Goal: Task Accomplishment & Management: Manage account settings

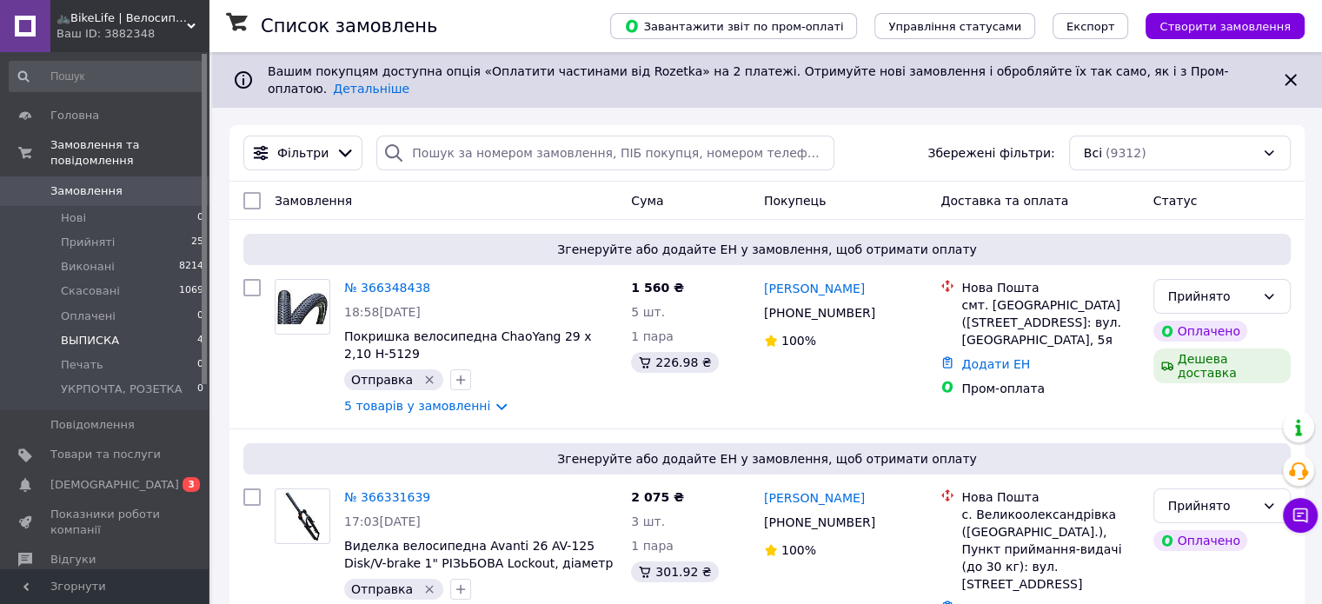
click at [87, 333] on span "ВЫПИСКА" at bounding box center [90, 341] width 58 height 16
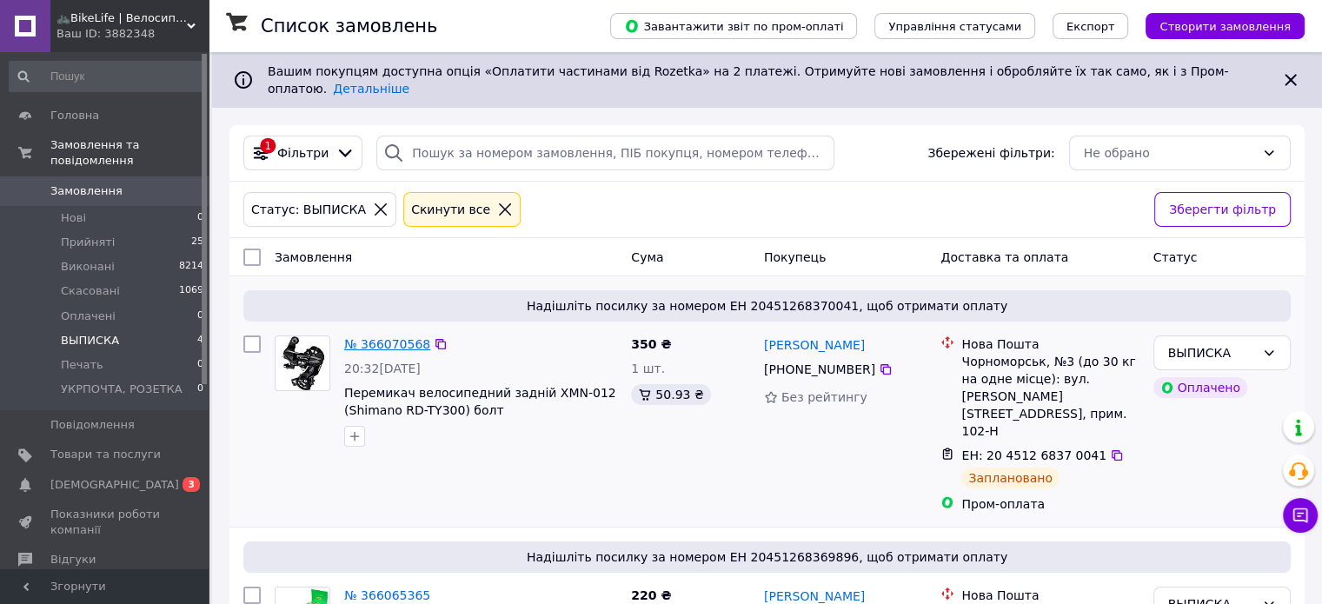
click at [411, 337] on link "№ 366070568" at bounding box center [387, 344] width 86 height 14
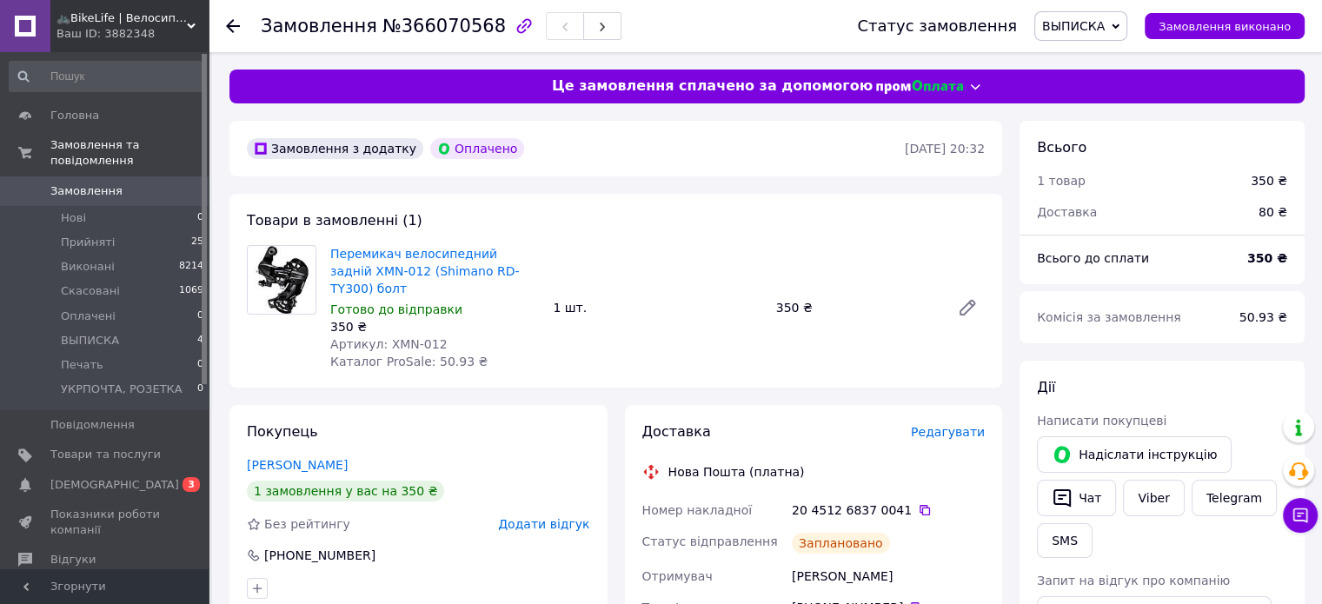
click at [879, 501] on div "20 4512 6837 0041" at bounding box center [888, 509] width 193 height 17
copy div "0041"
click at [1237, 20] on span "Замовлення виконано" at bounding box center [1224, 26] width 132 height 13
click at [90, 333] on span "ВЫПИСКА" at bounding box center [90, 341] width 58 height 16
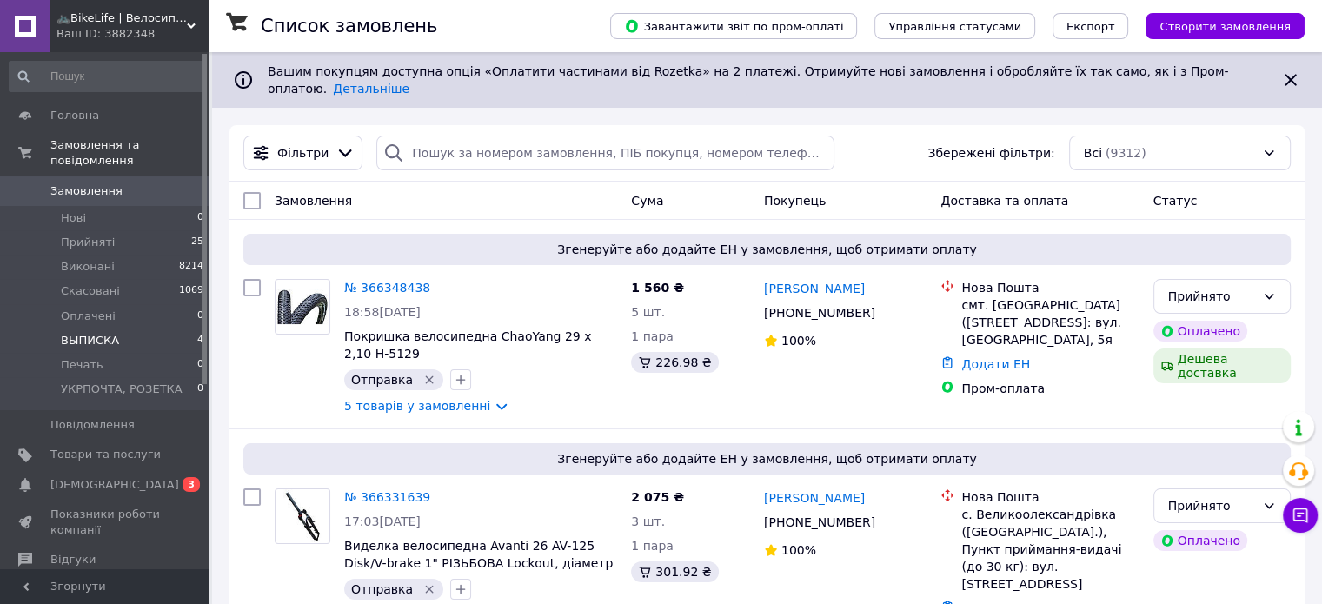
drag, startPoint x: 63, startPoint y: 322, endPoint x: 129, endPoint y: 328, distance: 67.2
click at [63, 333] on span "ВЫПИСКА" at bounding box center [90, 341] width 58 height 16
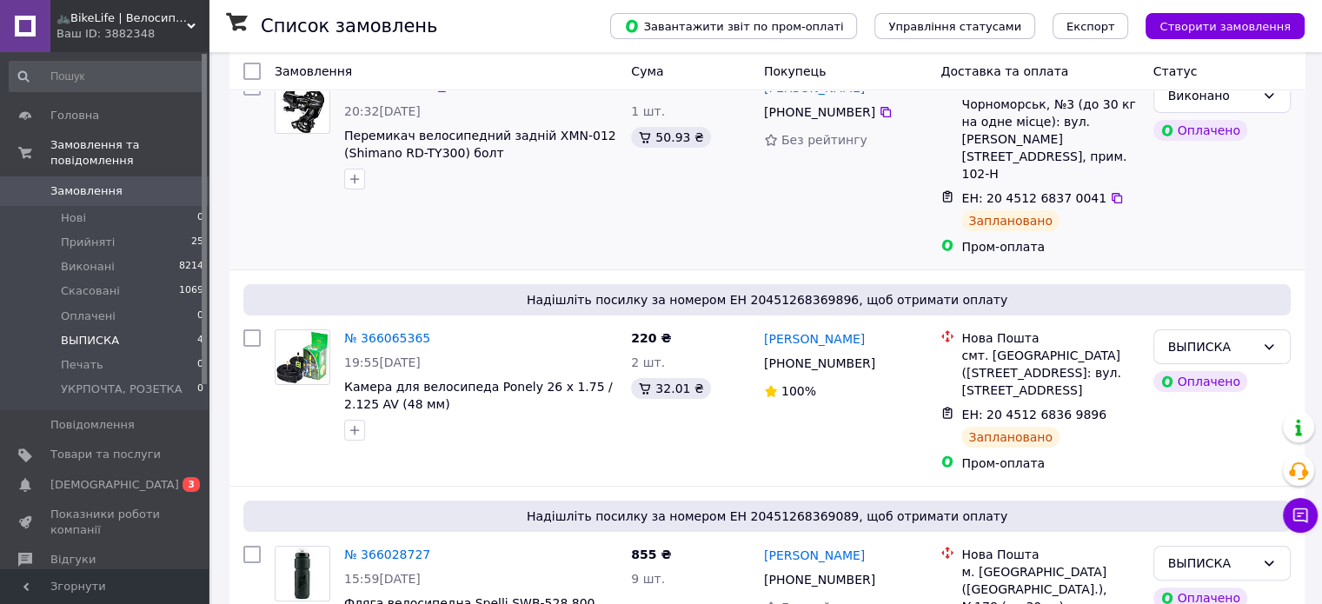
scroll to position [261, 0]
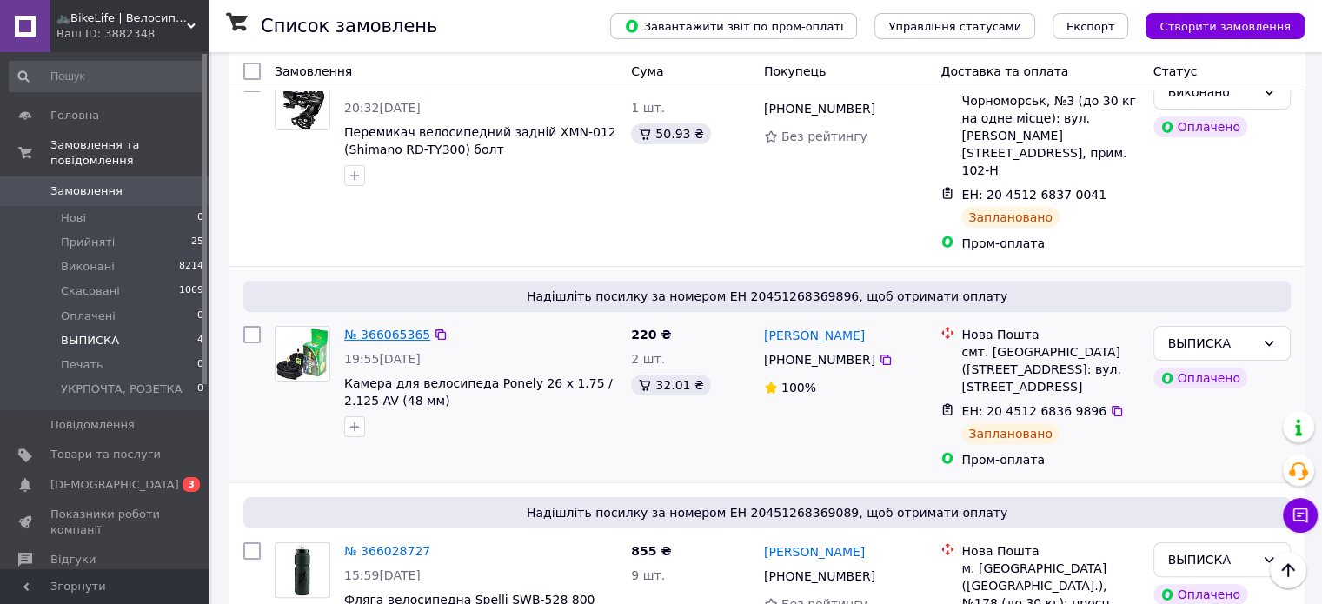
click at [377, 328] on link "№ 366065365" at bounding box center [387, 335] width 86 height 14
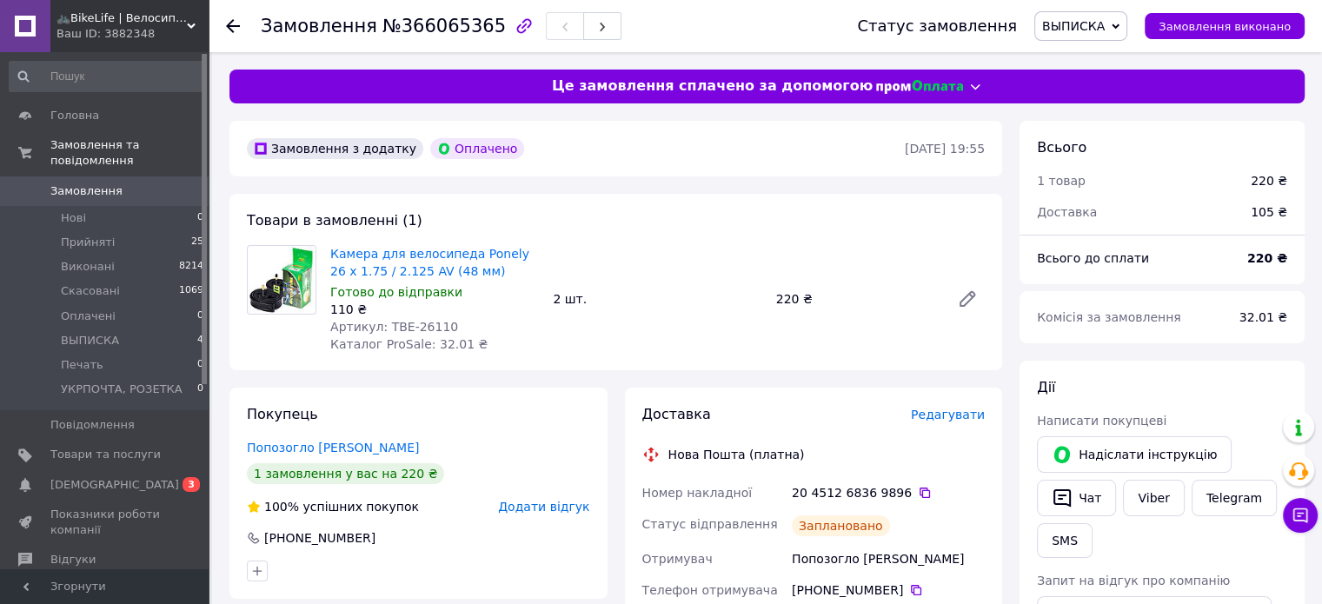
click at [873, 490] on div "20 4512 6836 9896" at bounding box center [888, 492] width 193 height 17
copy div "9896"
drag, startPoint x: 1218, startPoint y: 21, endPoint x: 1178, endPoint y: 25, distance: 40.2
click at [1218, 21] on span "Замовлення виконано" at bounding box center [1224, 26] width 132 height 13
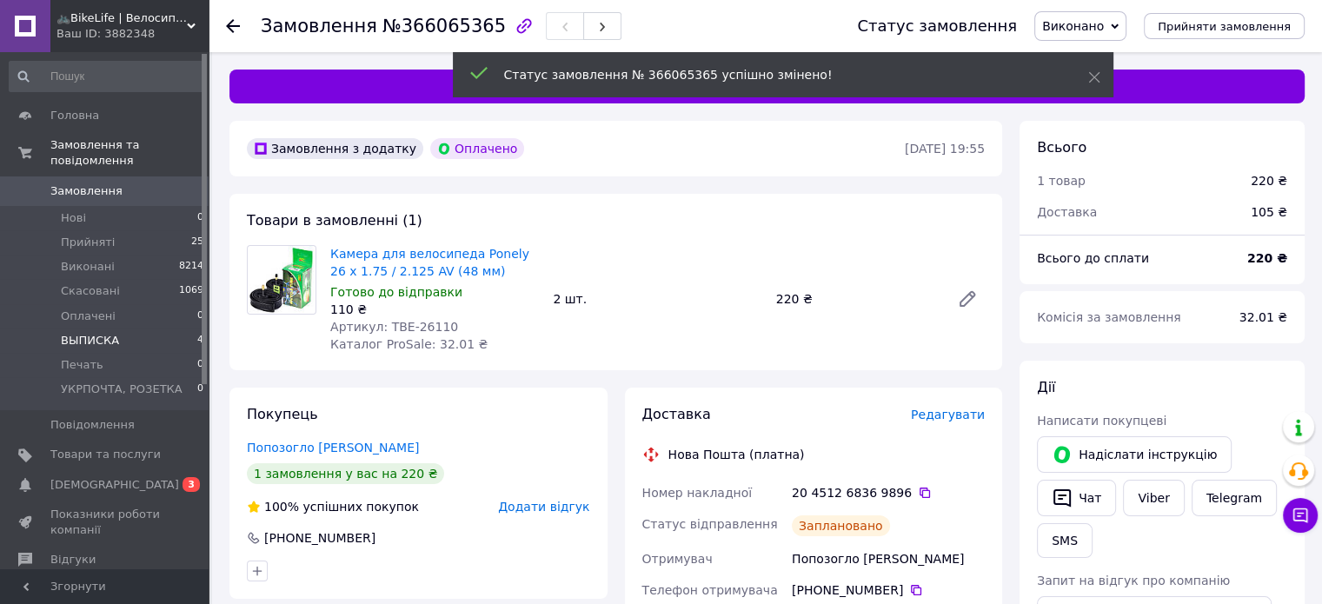
click at [104, 333] on span "ВЫПИСКА" at bounding box center [90, 341] width 58 height 16
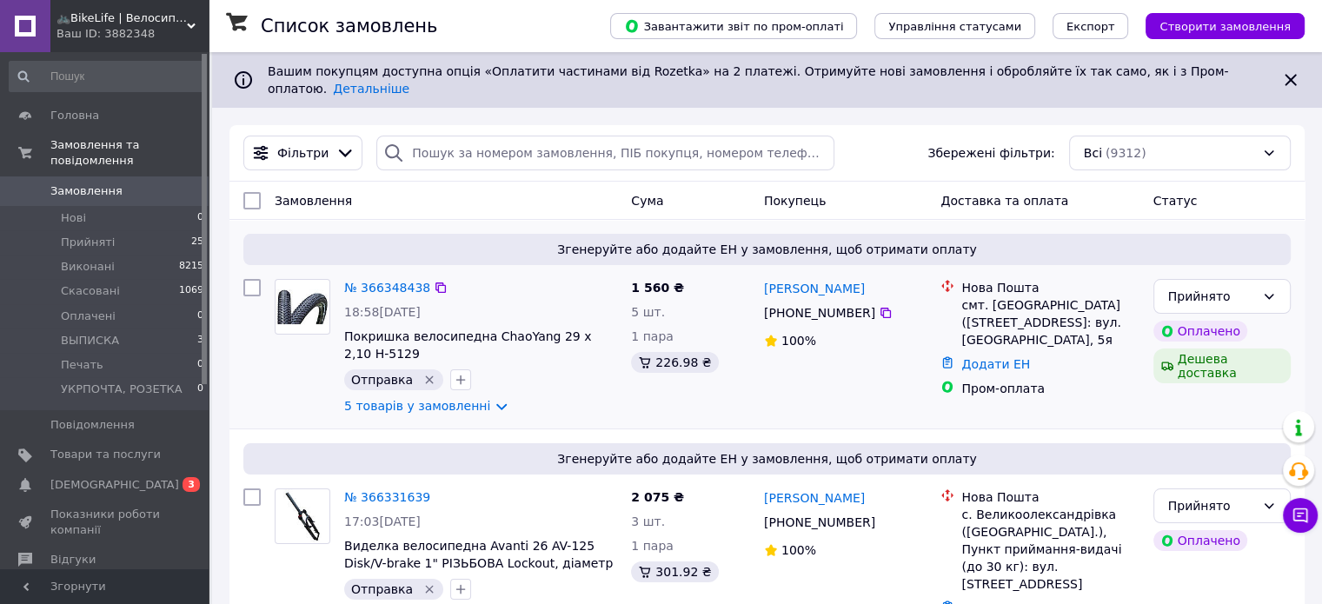
drag, startPoint x: 70, startPoint y: 319, endPoint x: 607, endPoint y: 417, distance: 546.8
click at [70, 333] on span "ВЫПИСКА" at bounding box center [90, 341] width 58 height 16
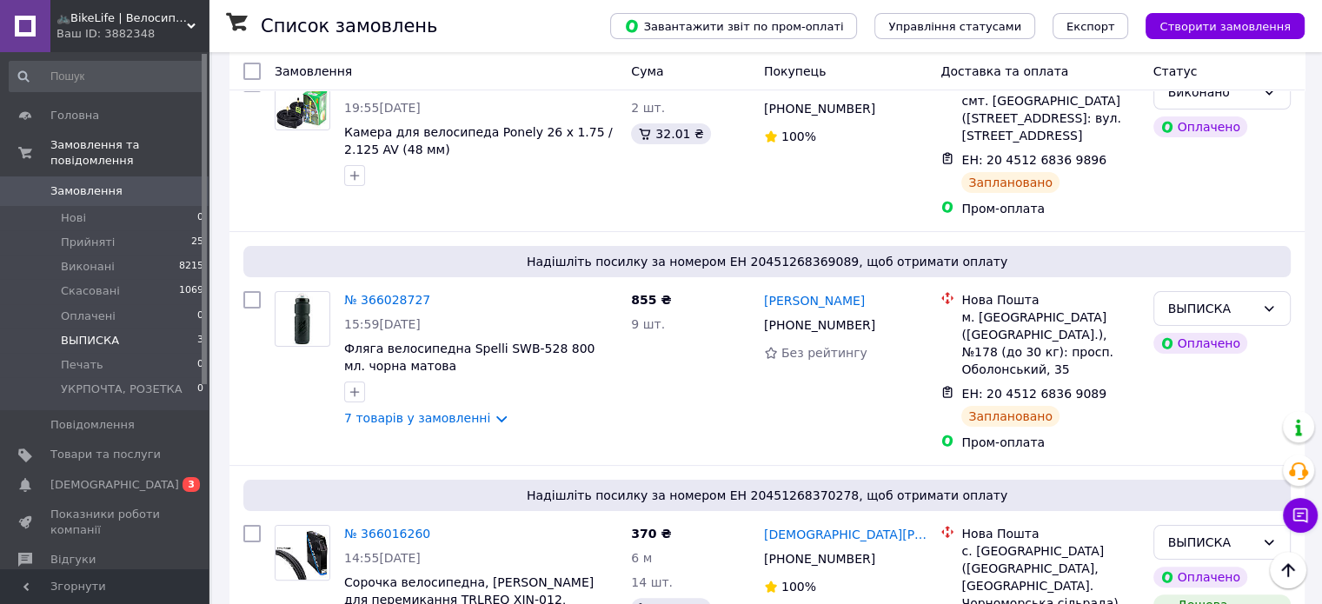
scroll to position [342, 0]
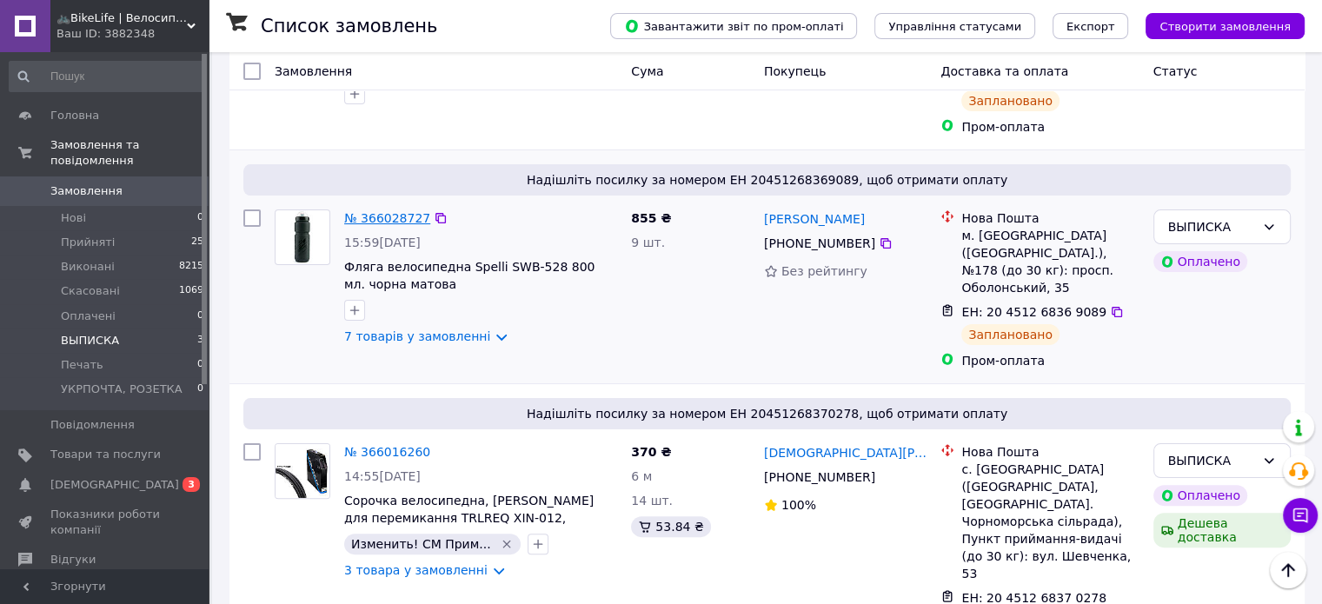
click at [379, 211] on link "№ 366028727" at bounding box center [387, 218] width 86 height 14
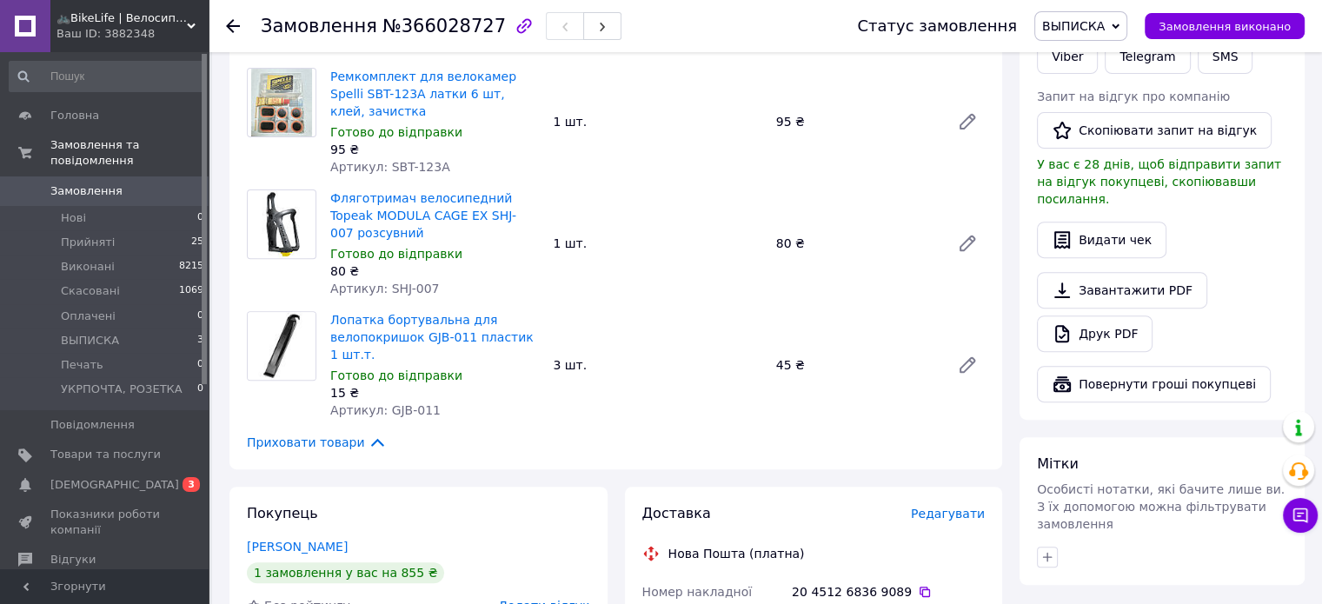
scroll to position [782, 0]
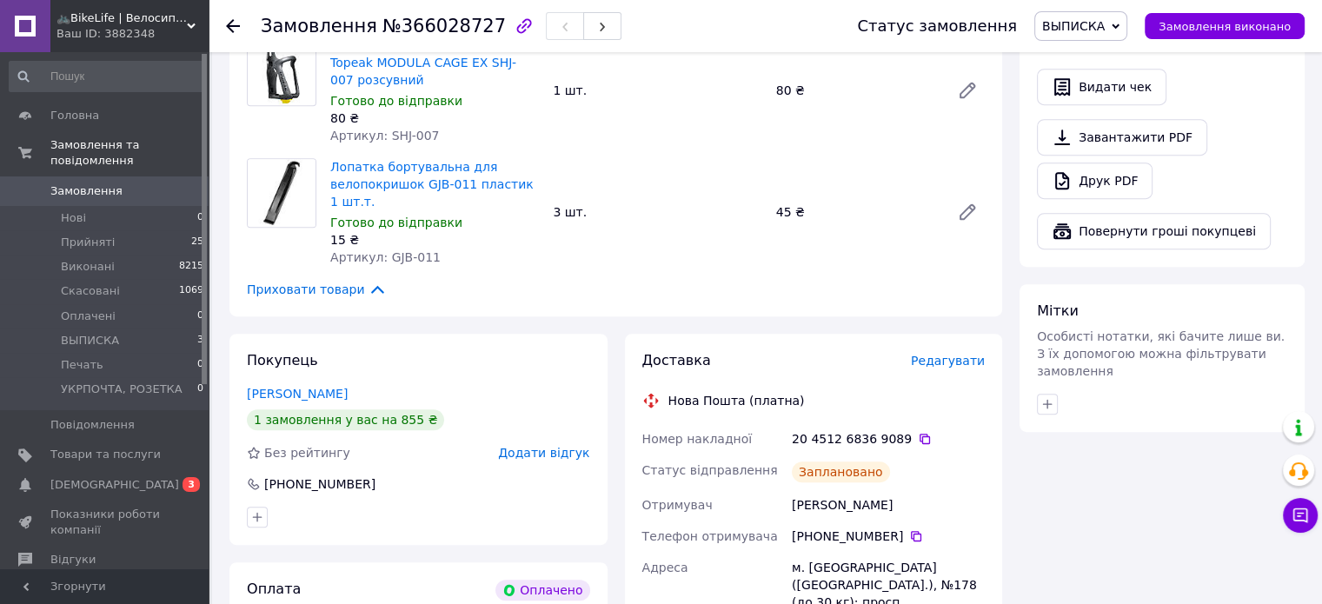
click at [879, 430] on div "20 4512 6836 9089" at bounding box center [888, 438] width 193 height 17
copy div "9089"
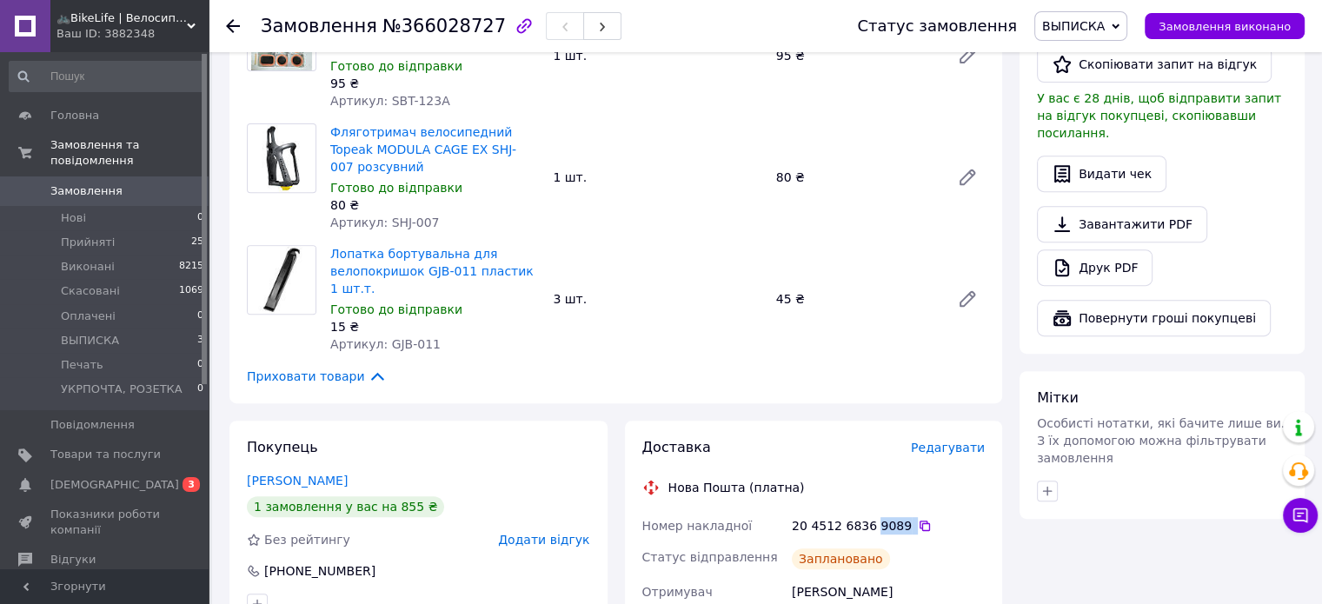
scroll to position [695, 0]
click at [1206, 16] on button "Замовлення виконано" at bounding box center [1224, 26] width 160 height 26
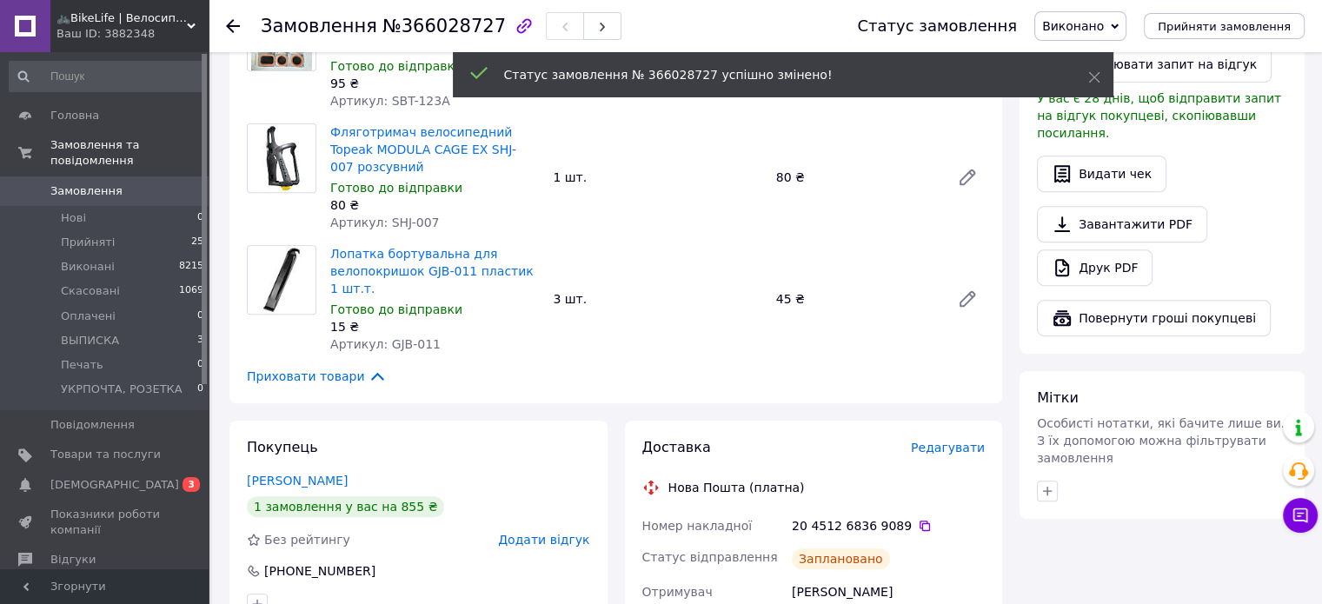
click at [235, 22] on icon at bounding box center [233, 26] width 14 height 14
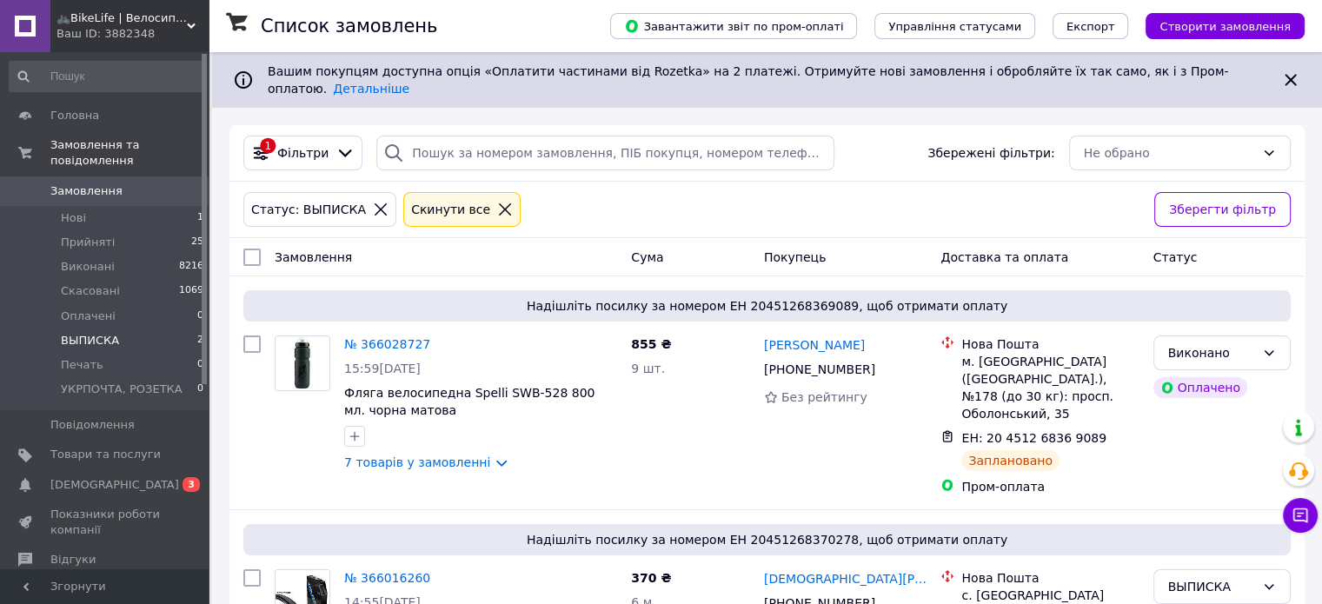
click at [118, 328] on li "ВЫПИСКА 2" at bounding box center [107, 340] width 214 height 24
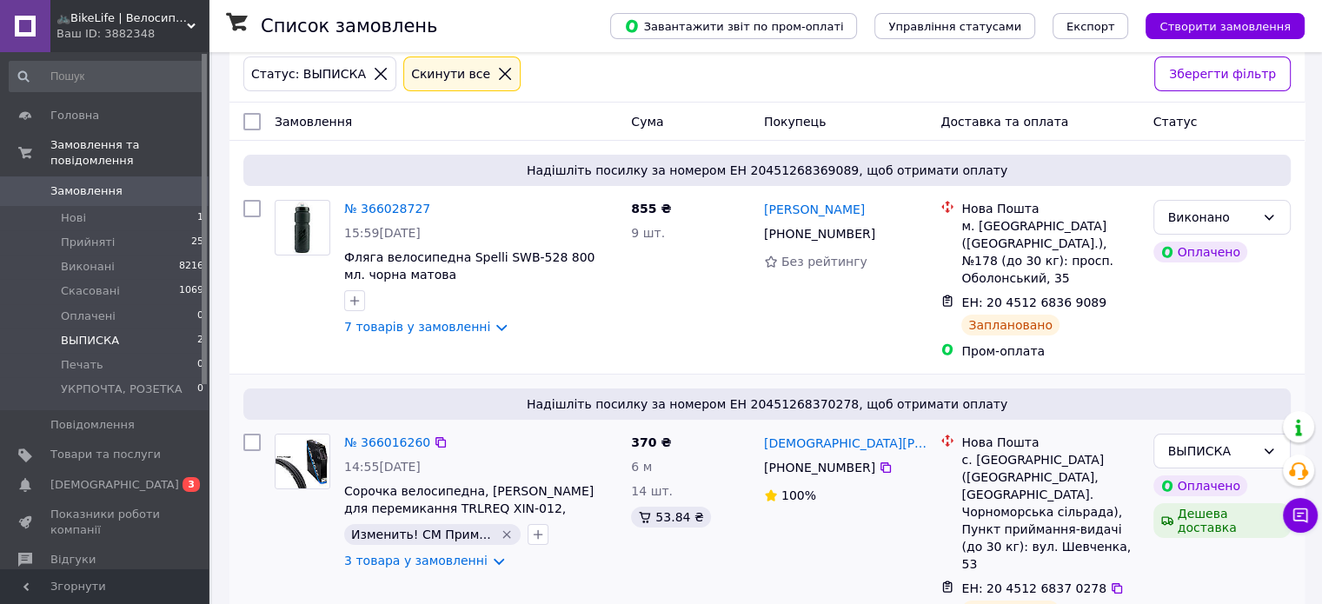
scroll to position [143, 0]
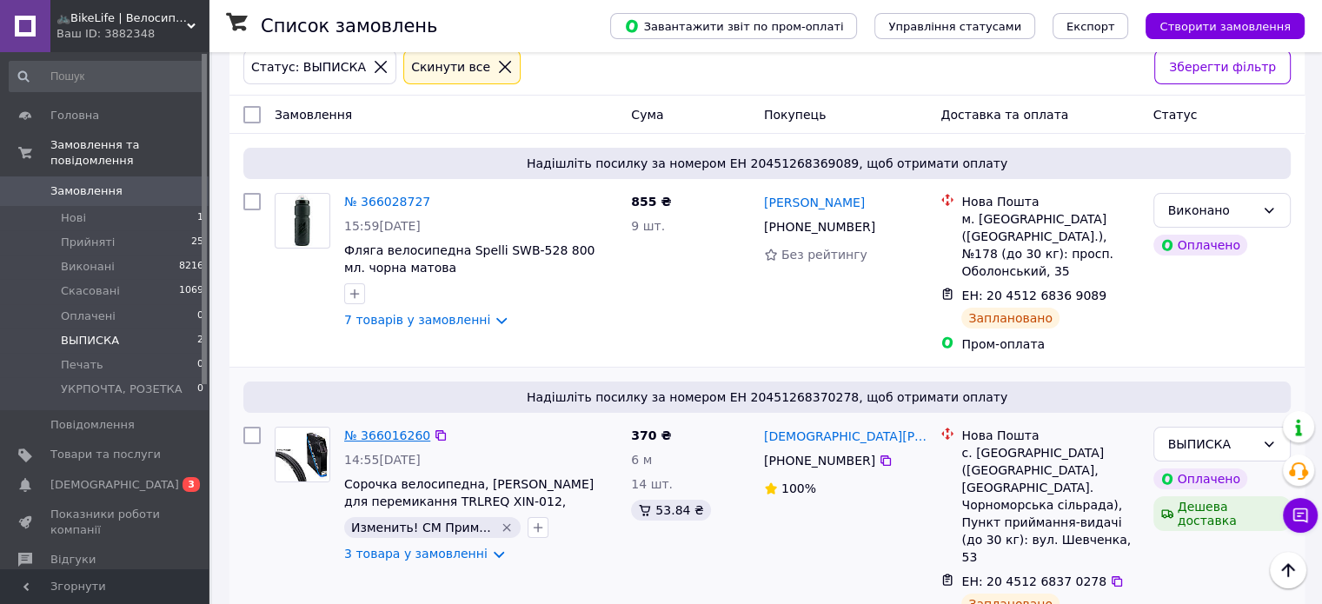
click at [402, 428] on link "№ 366016260" at bounding box center [387, 435] width 86 height 14
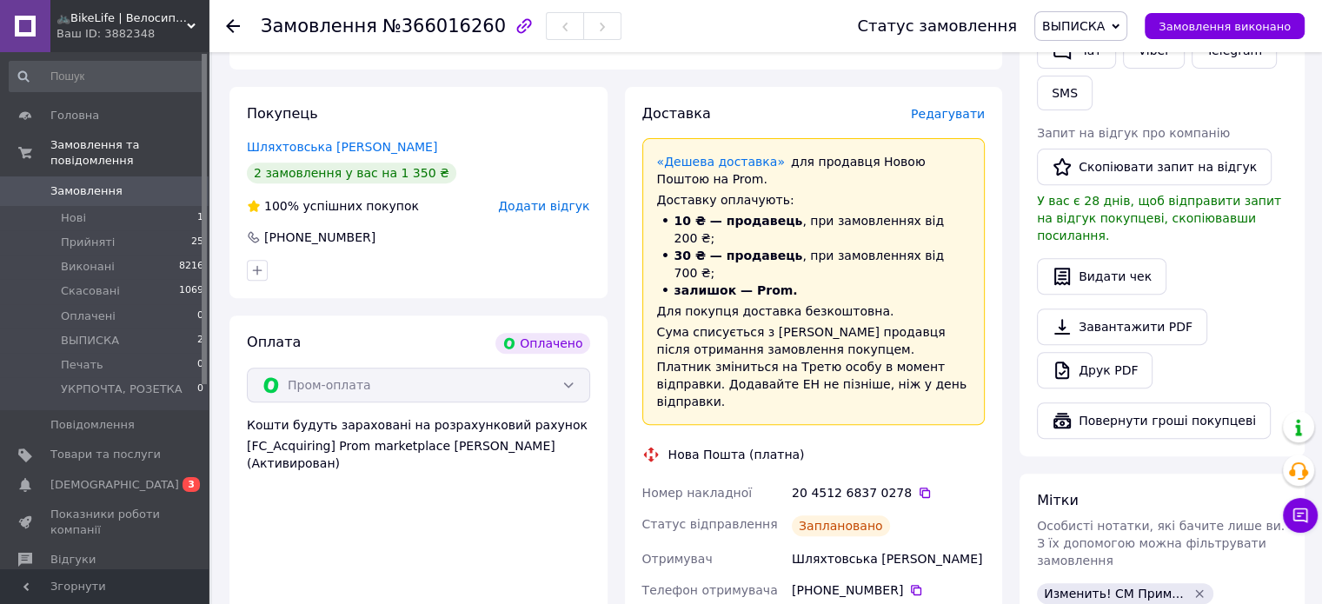
scroll to position [695, 0]
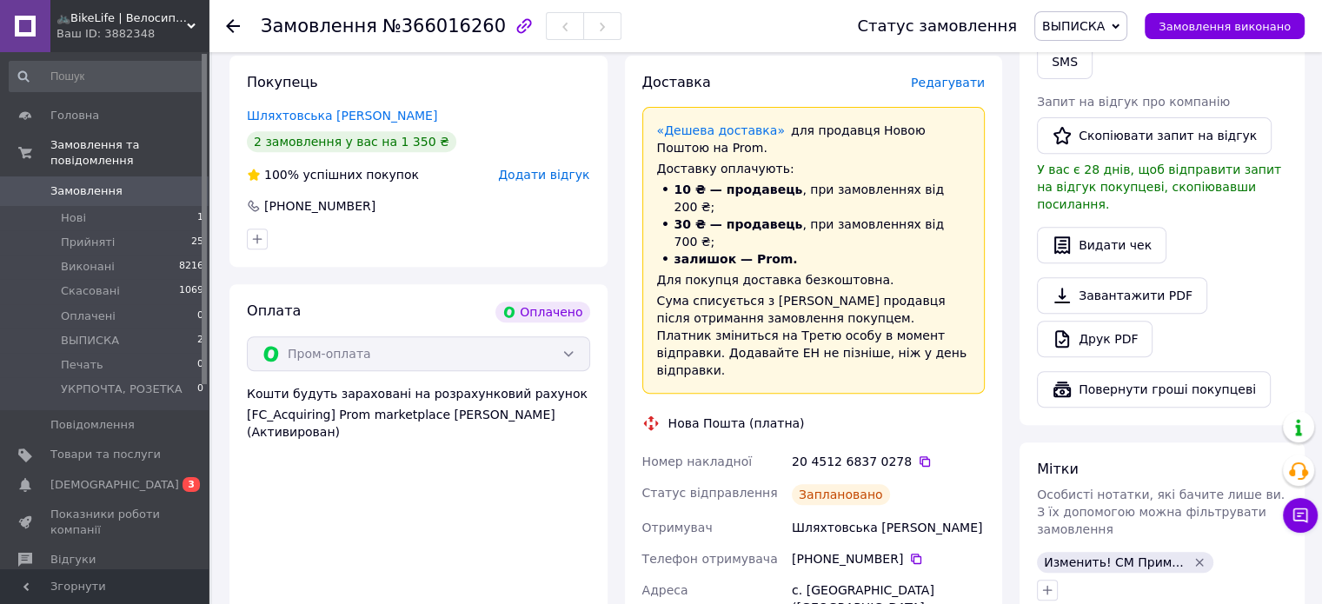
click at [885, 453] on div "20 4512 6837 0278" at bounding box center [888, 461] width 193 height 17
copy div "0278"
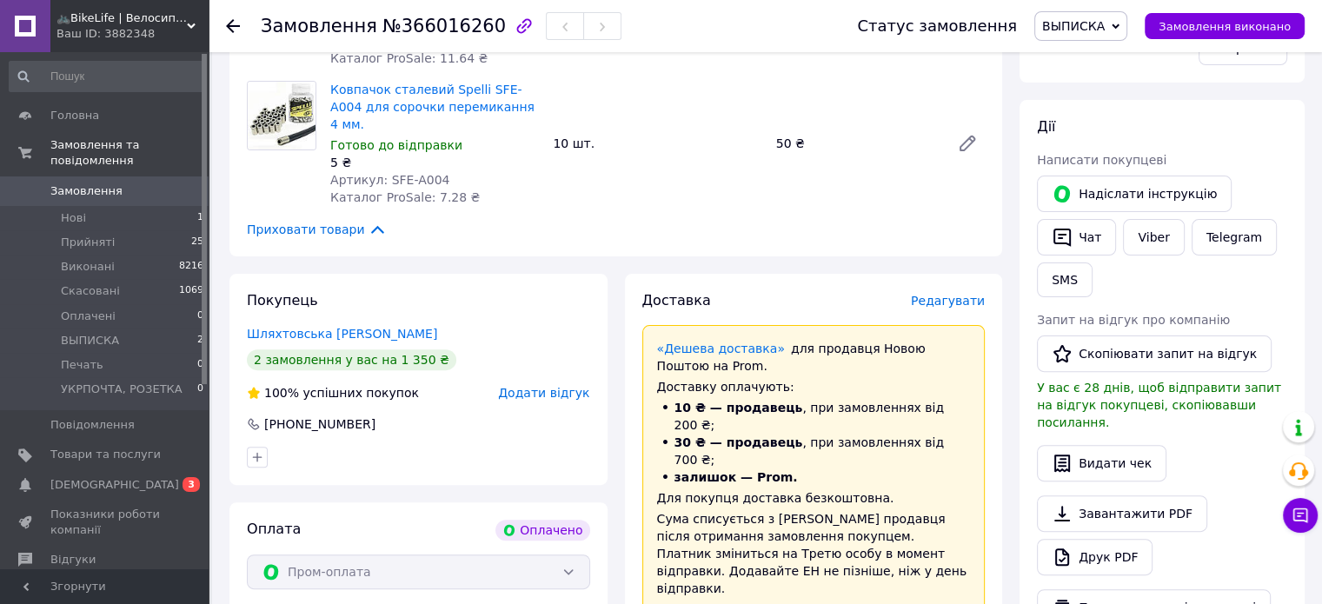
scroll to position [87, 0]
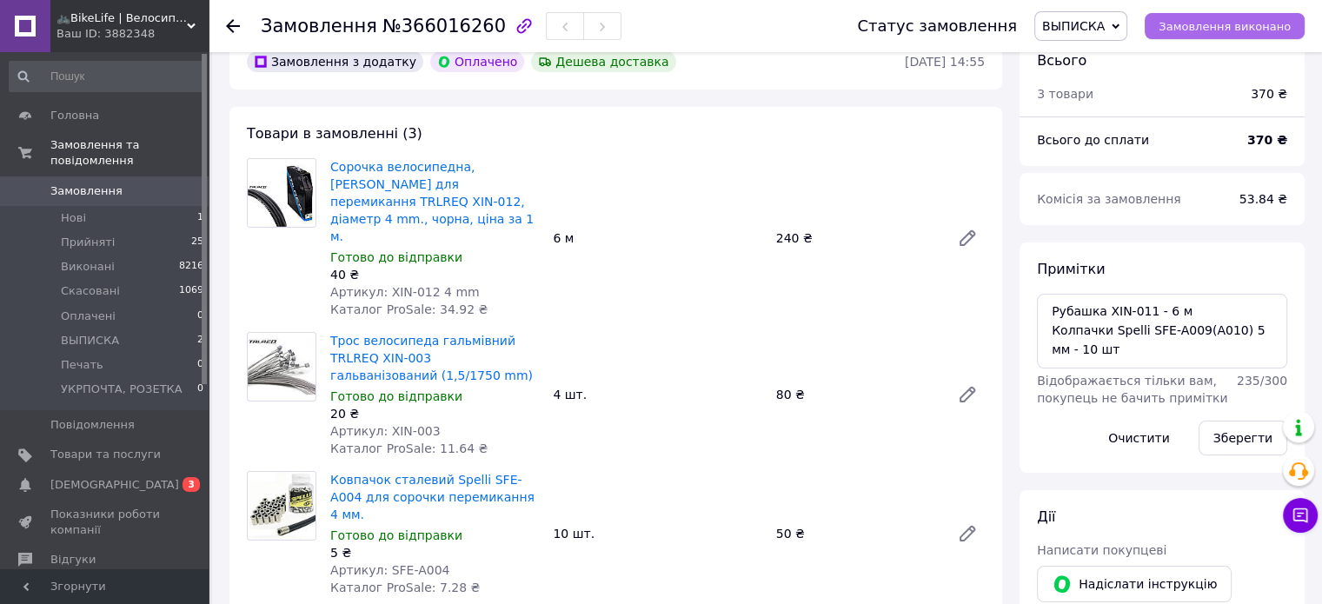
click at [1220, 24] on span "Замовлення виконано" at bounding box center [1224, 26] width 132 height 13
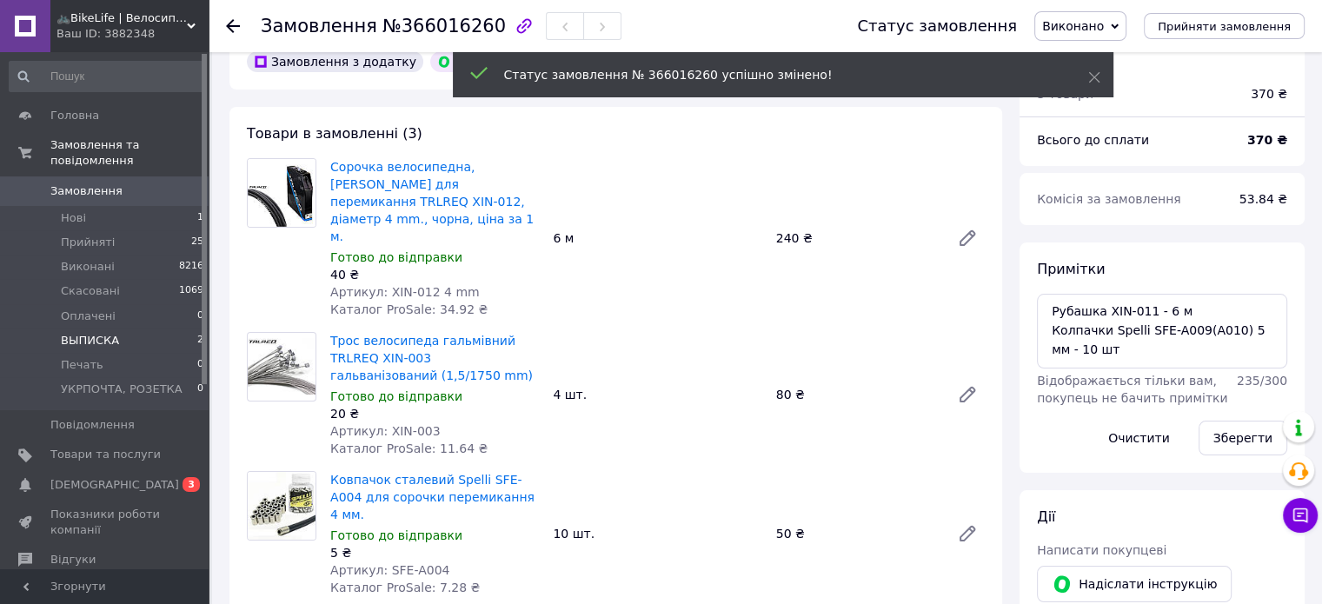
click at [80, 333] on span "ВЫПИСКА" at bounding box center [90, 341] width 58 height 16
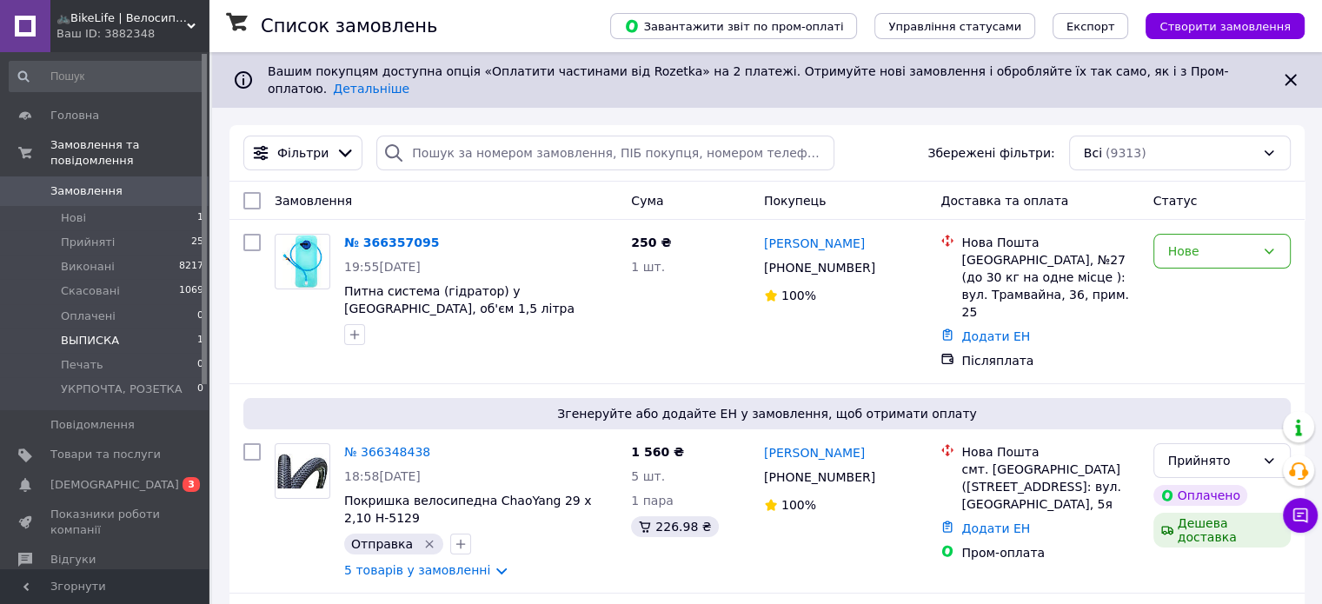
click at [80, 333] on span "ВЫПИСКА" at bounding box center [90, 341] width 58 height 16
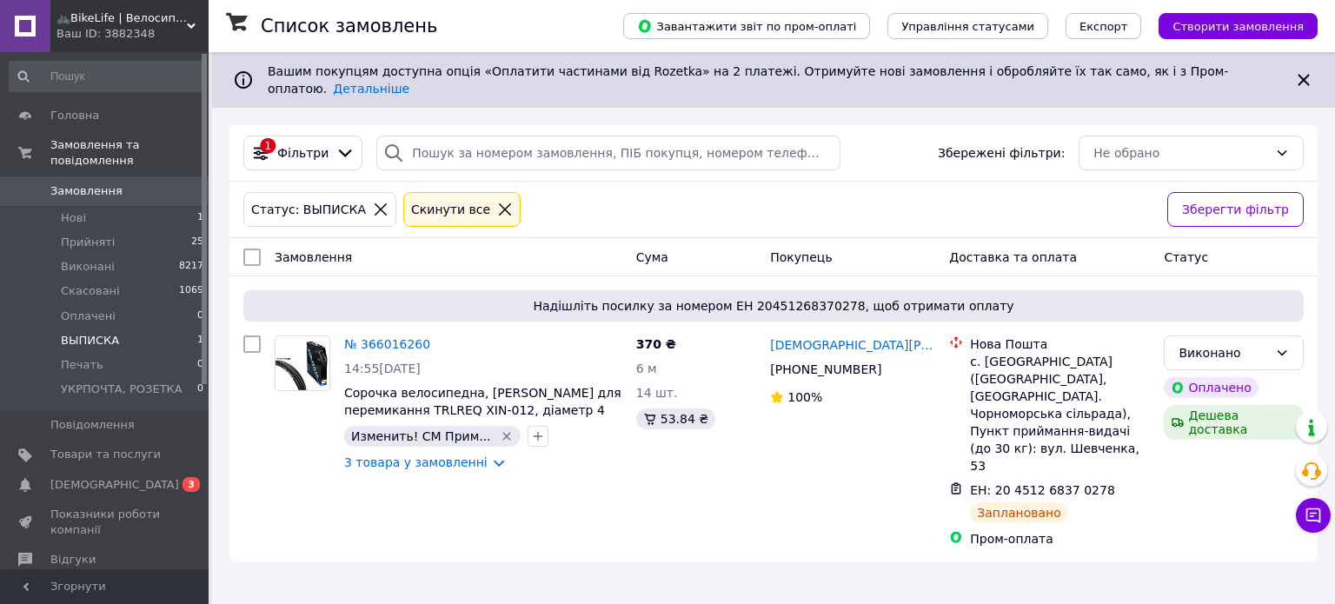
click at [186, 19] on span "🚲BikeLife | Велосипеди, запчастини, аксесуари та інструменти для них" at bounding box center [121, 18] width 130 height 16
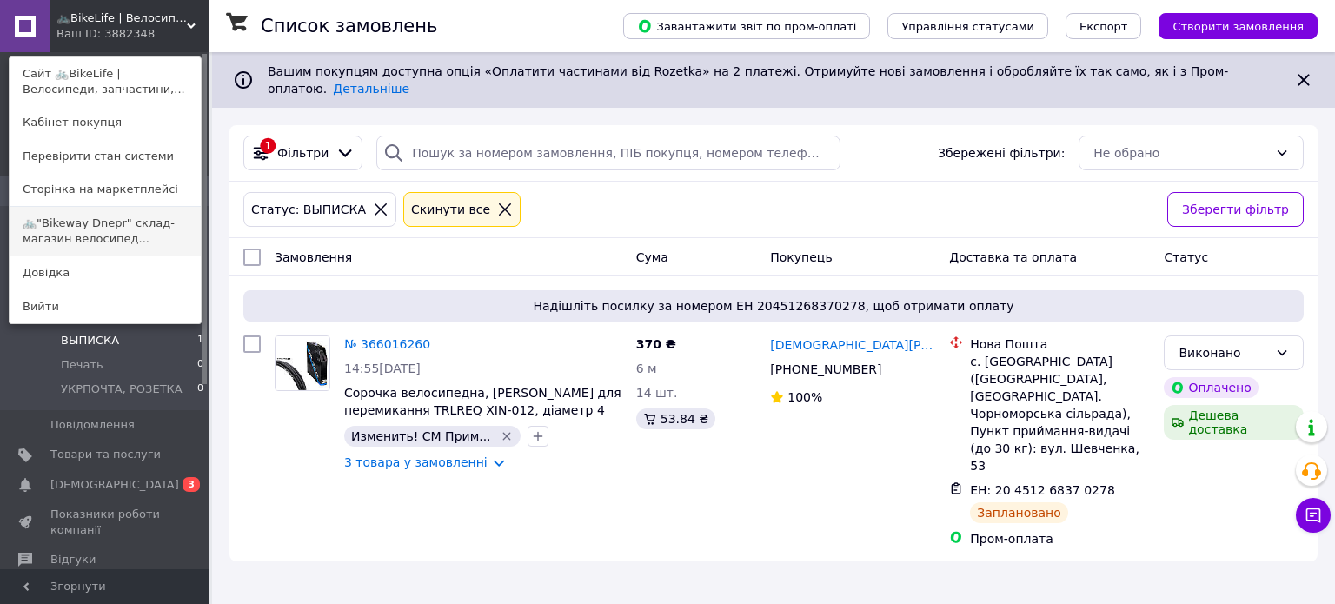
click at [121, 229] on link "🚲"Bikeway Dnepr" склад-магазин велосипед..." at bounding box center [105, 231] width 191 height 49
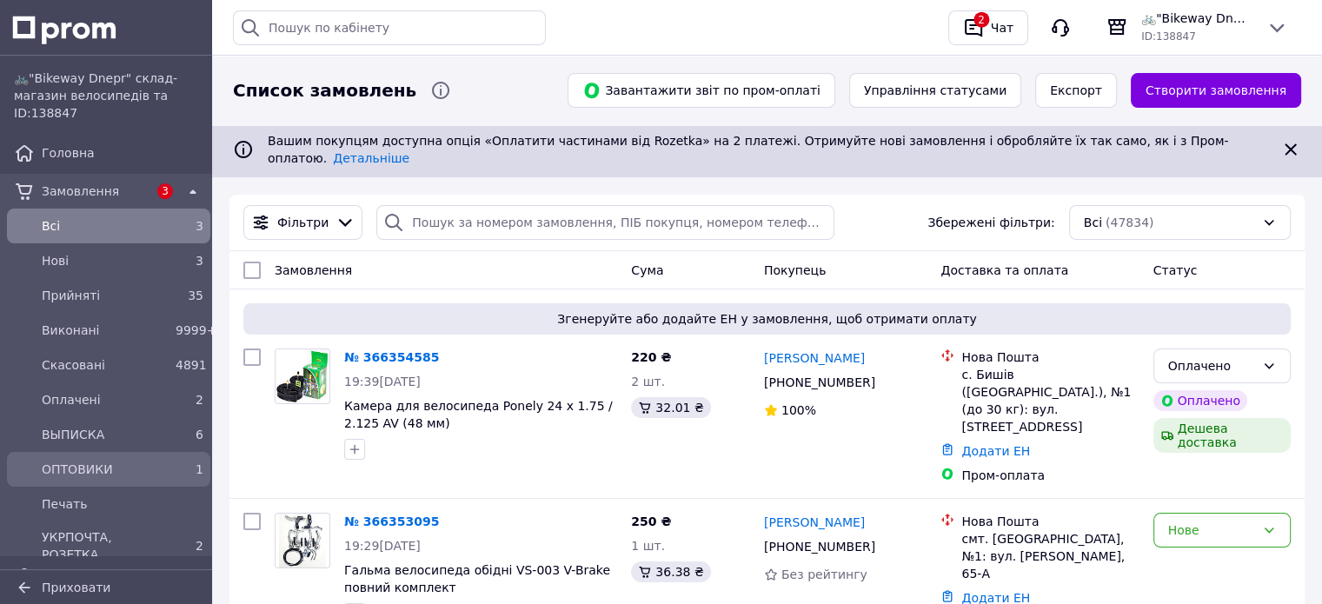
click at [85, 475] on span "ОПТОВИКИ" at bounding box center [105, 469] width 127 height 17
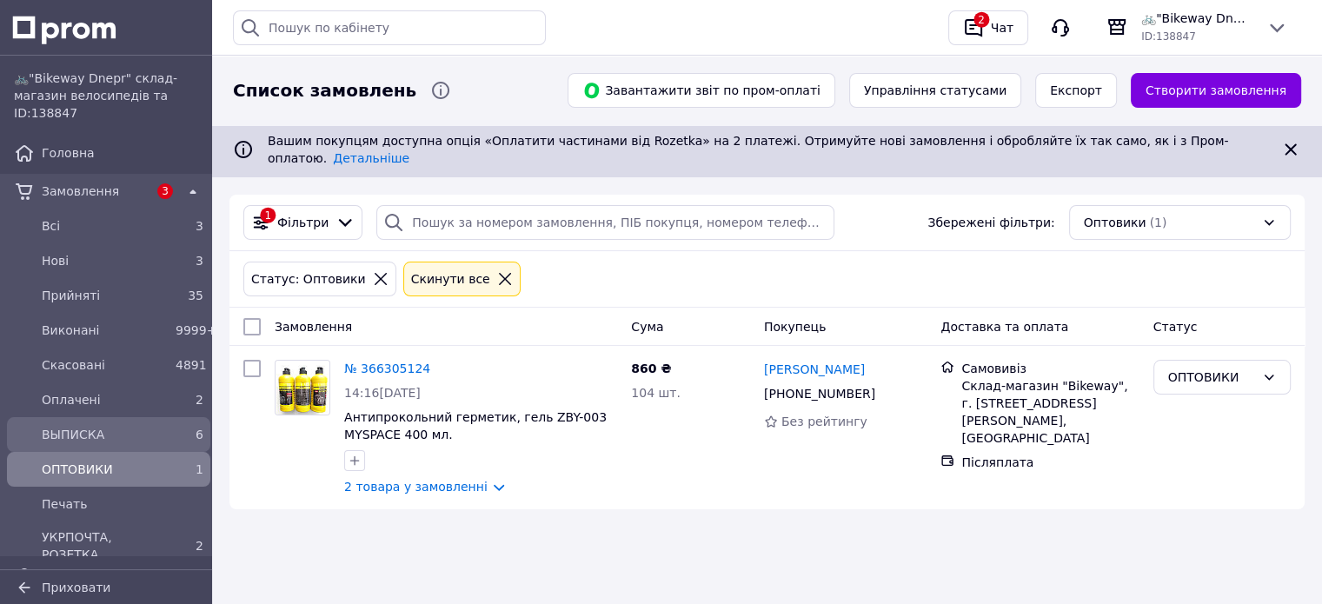
click at [77, 434] on span "ВЫПИСКА" at bounding box center [105, 434] width 127 height 17
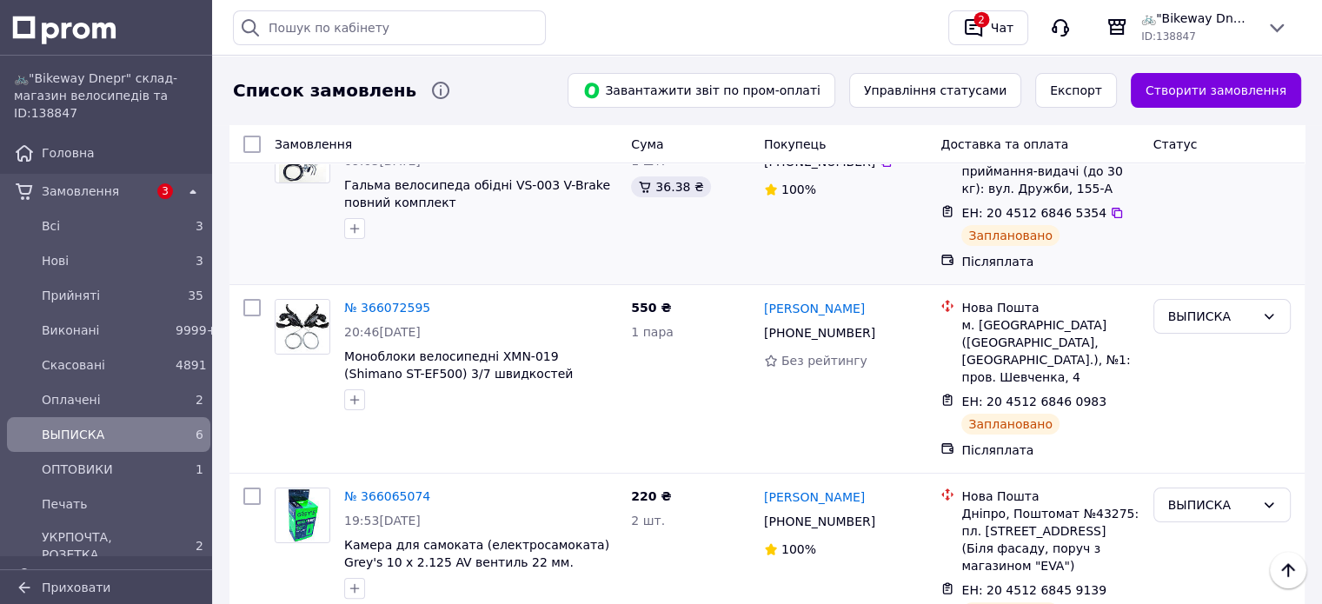
scroll to position [434, 0]
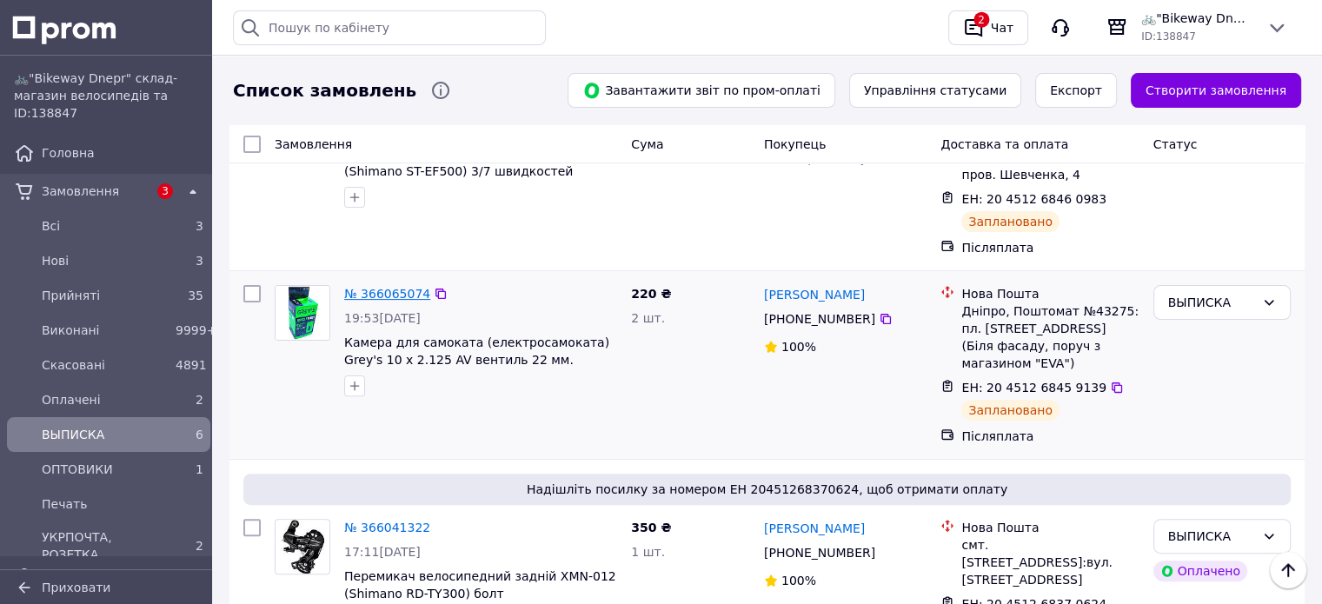
click at [401, 287] on link "№ 366065074" at bounding box center [387, 294] width 86 height 14
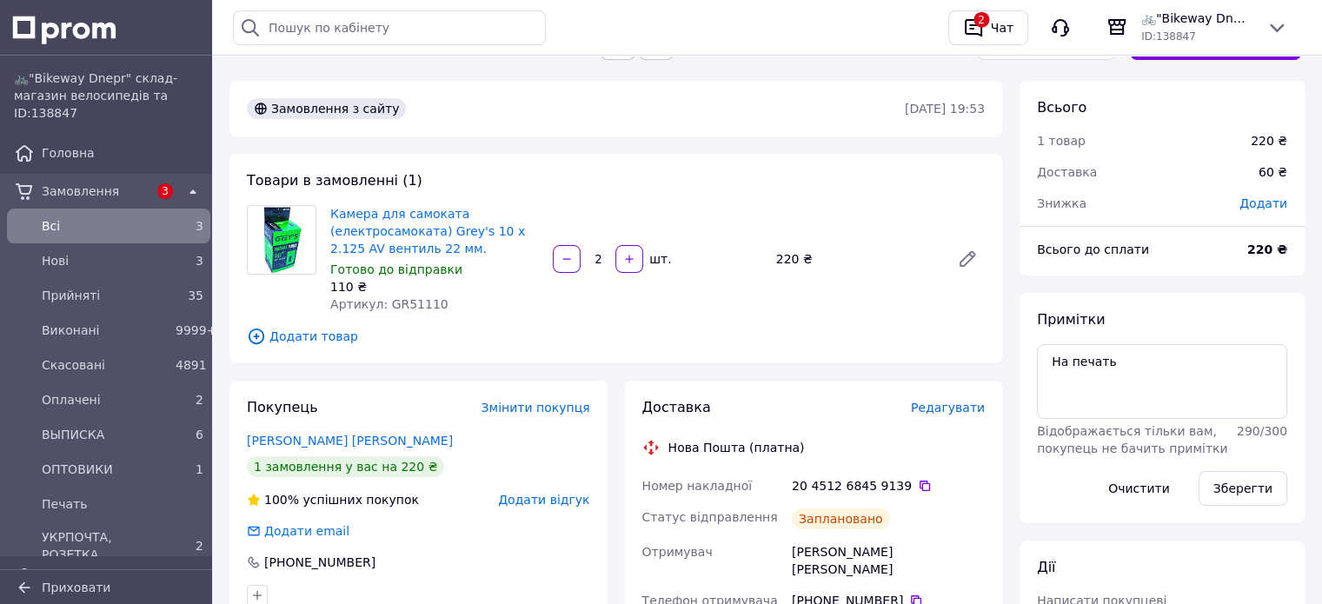
scroll to position [87, 0]
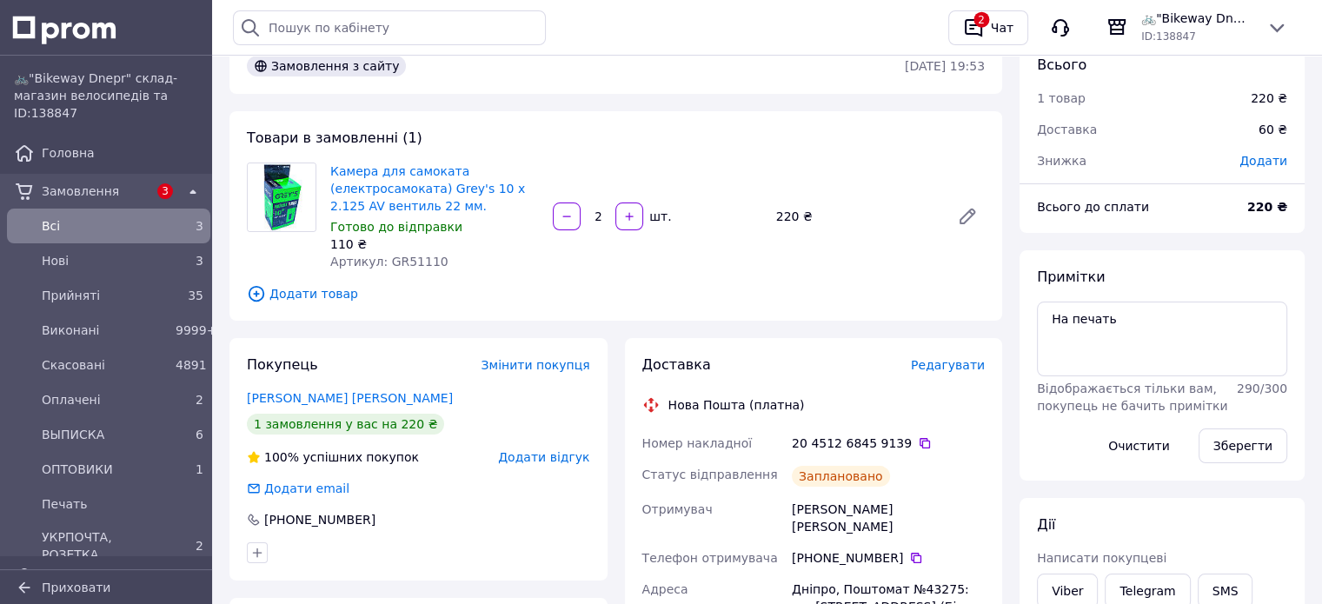
click at [877, 441] on div "20 4512 6845 9139" at bounding box center [888, 442] width 193 height 17
copy div "9139"
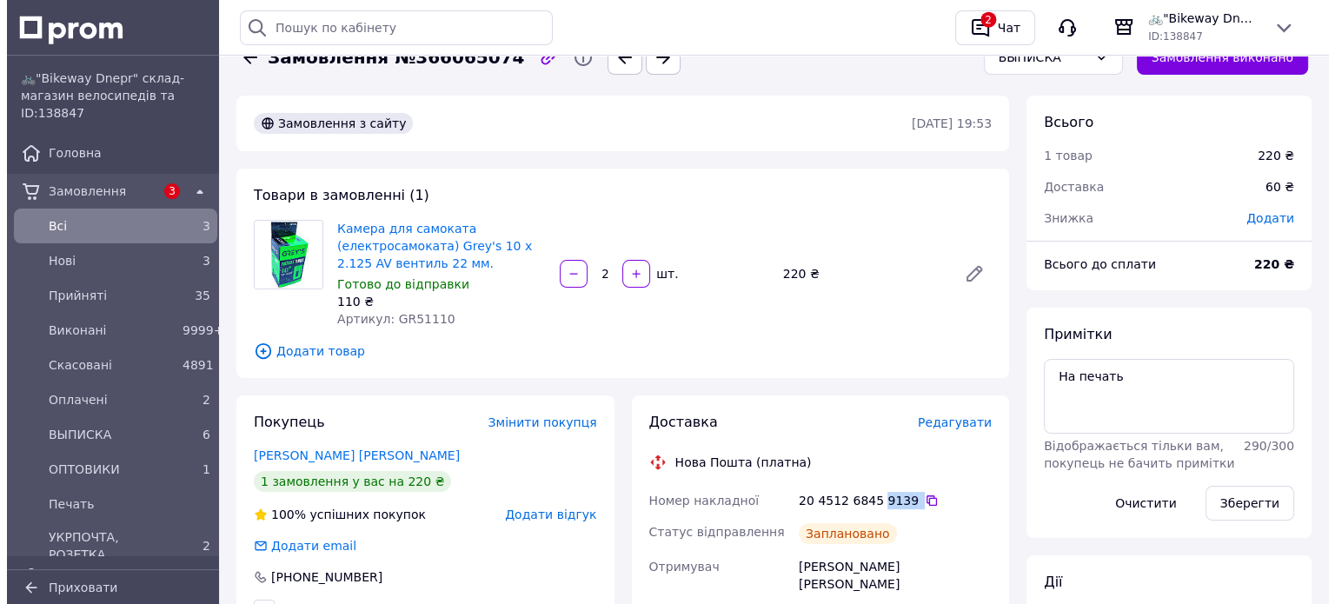
scroll to position [0, 0]
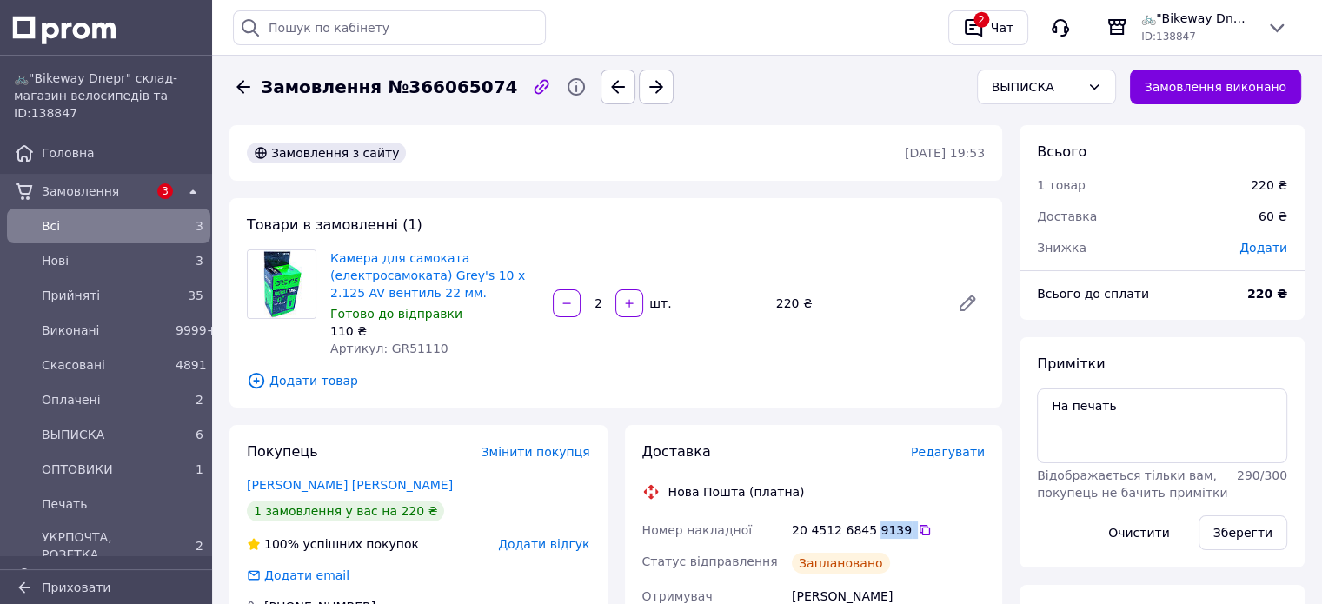
click at [1248, 78] on button "Замовлення виконано" at bounding box center [1216, 87] width 172 height 35
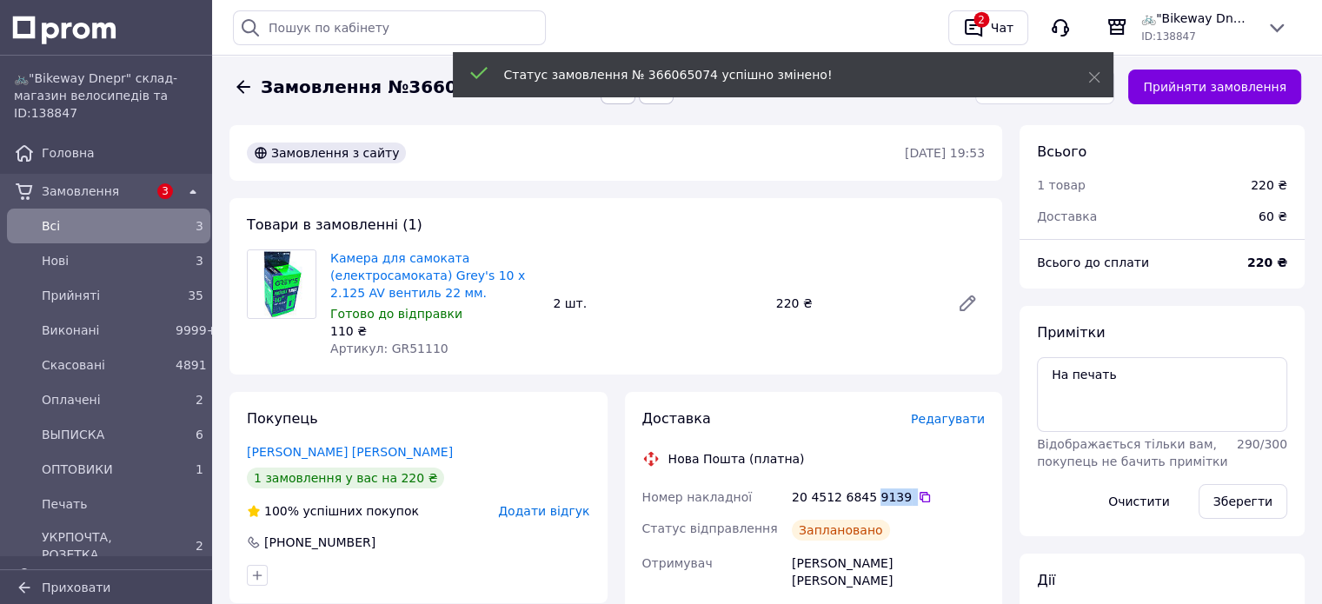
click at [252, 82] on icon at bounding box center [243, 86] width 21 height 21
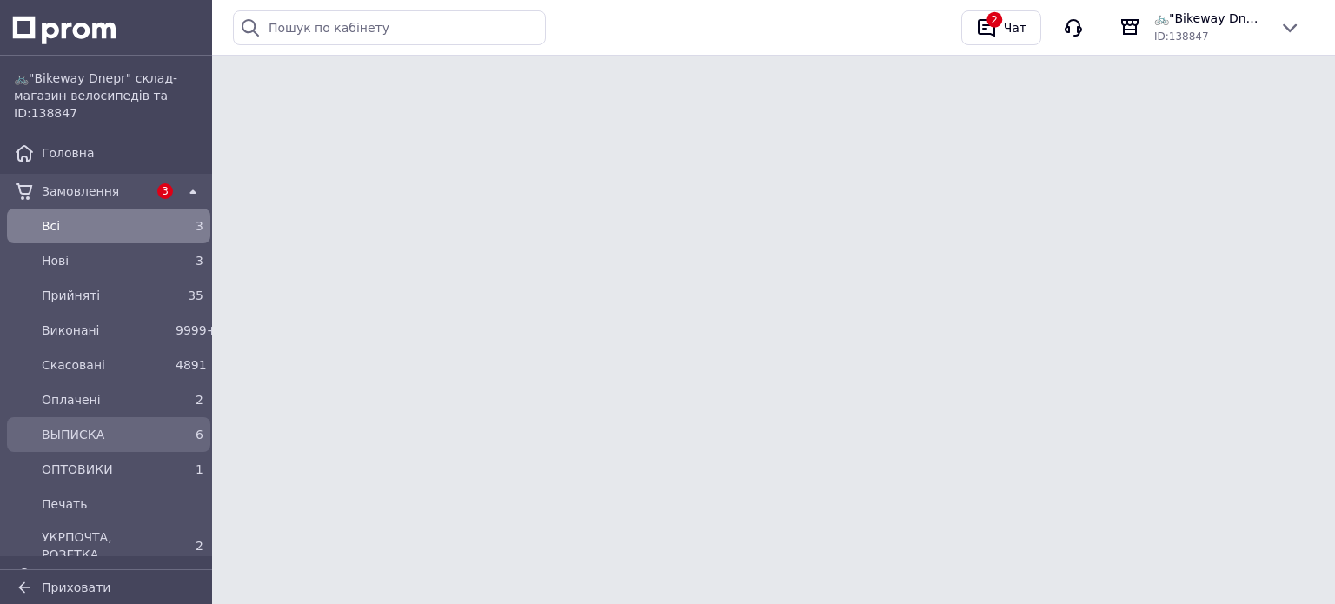
click at [88, 431] on span "ВЫПИСКА" at bounding box center [105, 434] width 127 height 17
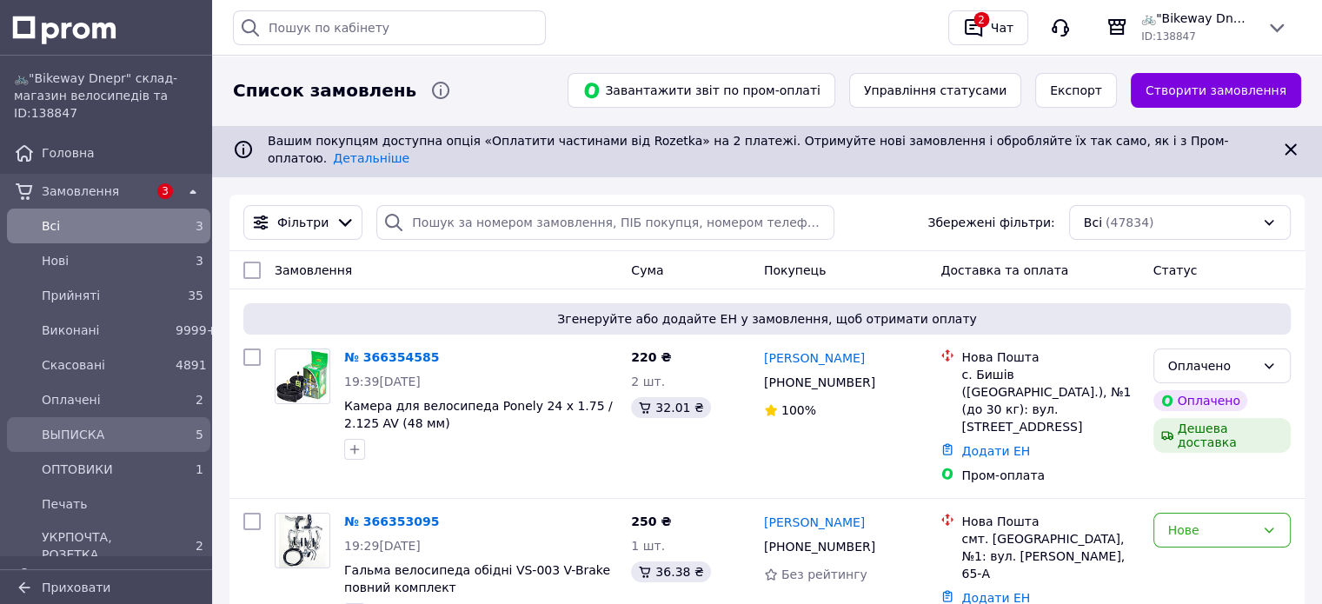
click at [81, 440] on span "ВЫПИСКА" at bounding box center [105, 434] width 127 height 17
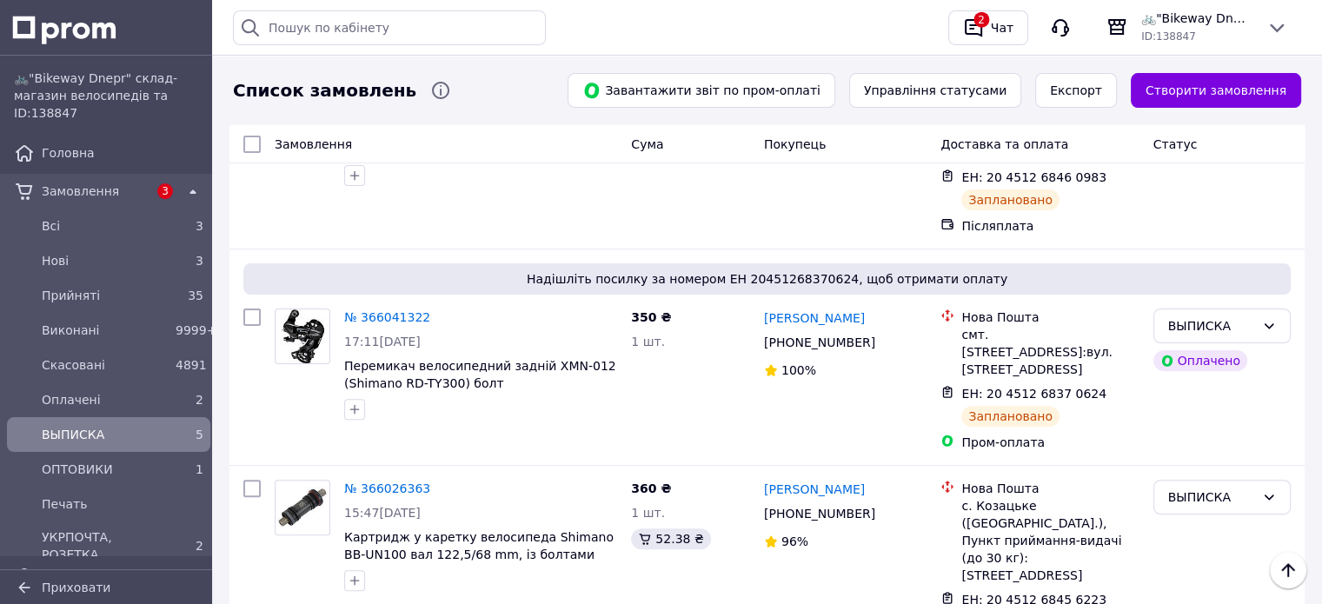
scroll to position [521, 0]
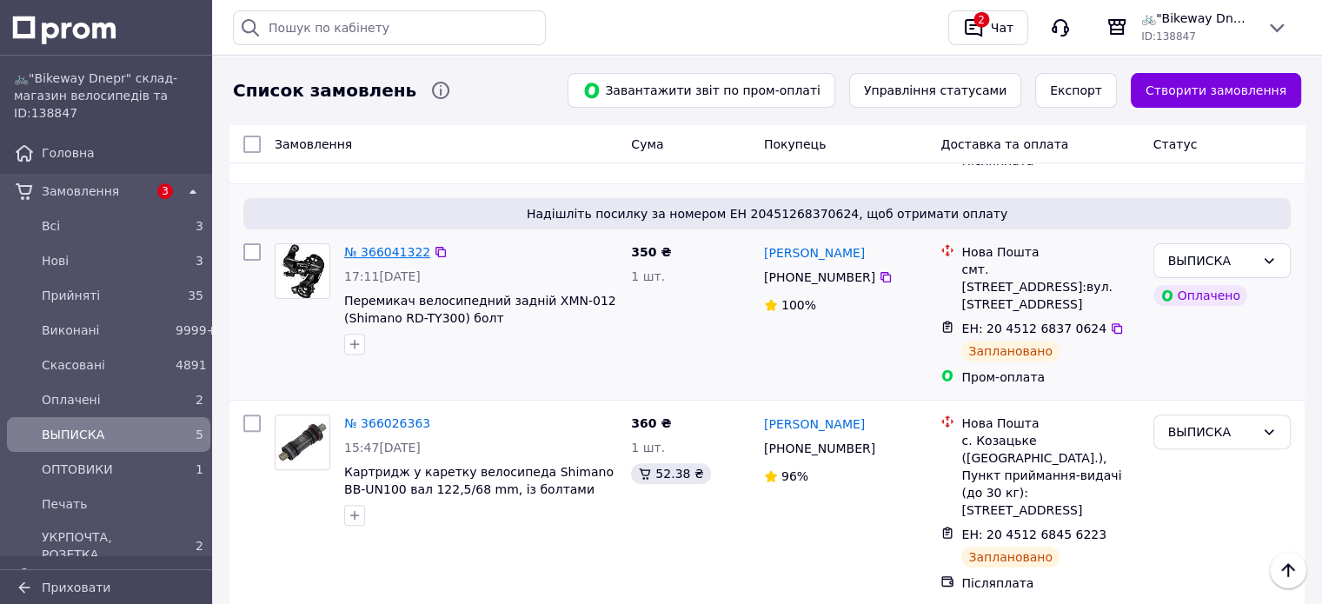
click at [380, 245] on link "№ 366041322" at bounding box center [387, 252] width 86 height 14
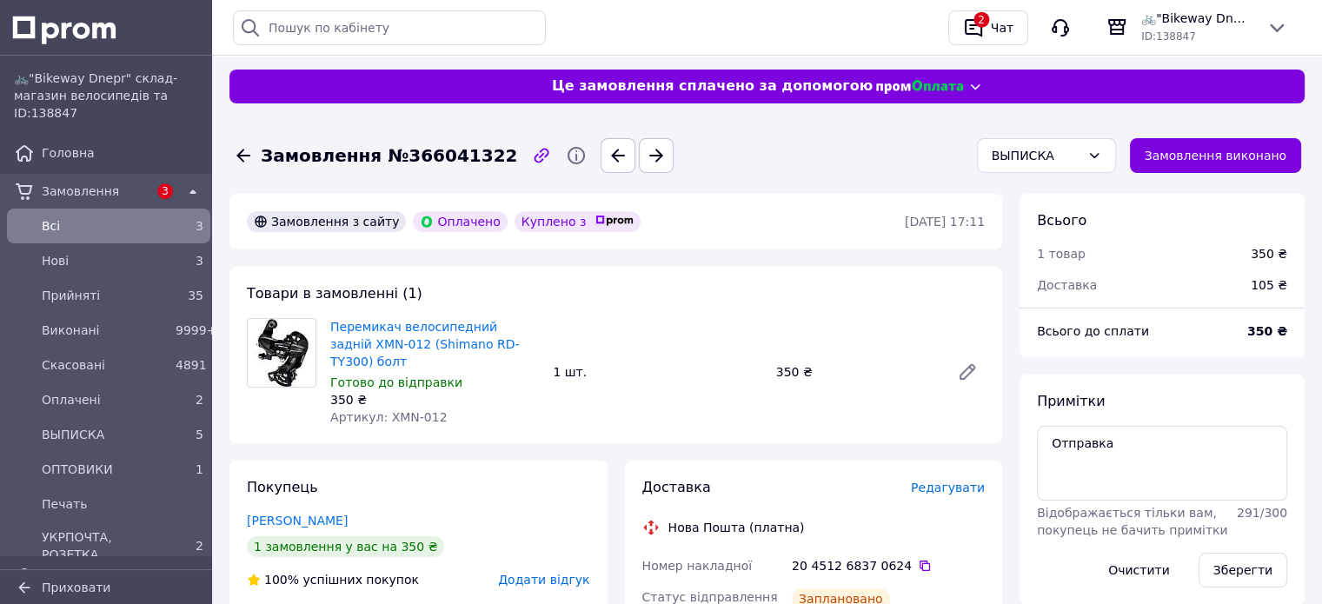
click at [885, 557] on div "20 4512 6837 0624" at bounding box center [888, 565] width 193 height 17
copy div "0624"
click at [1219, 143] on button "Замовлення виконано" at bounding box center [1216, 155] width 172 height 35
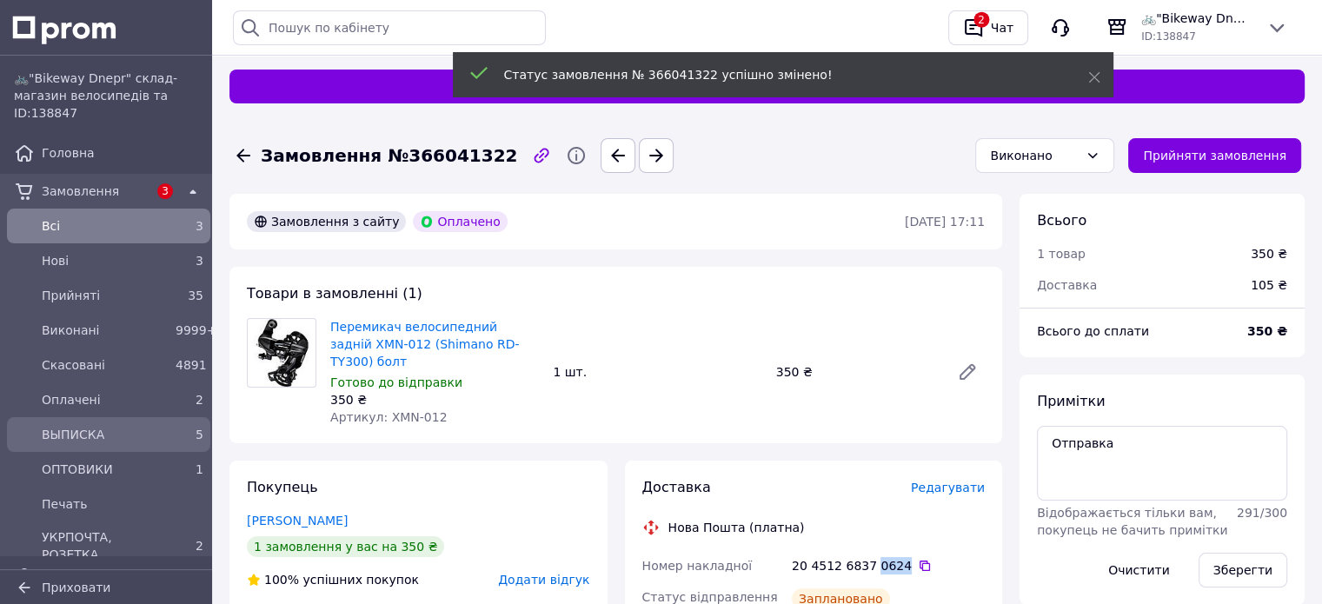
click at [54, 437] on span "ВЫПИСКА" at bounding box center [105, 434] width 127 height 17
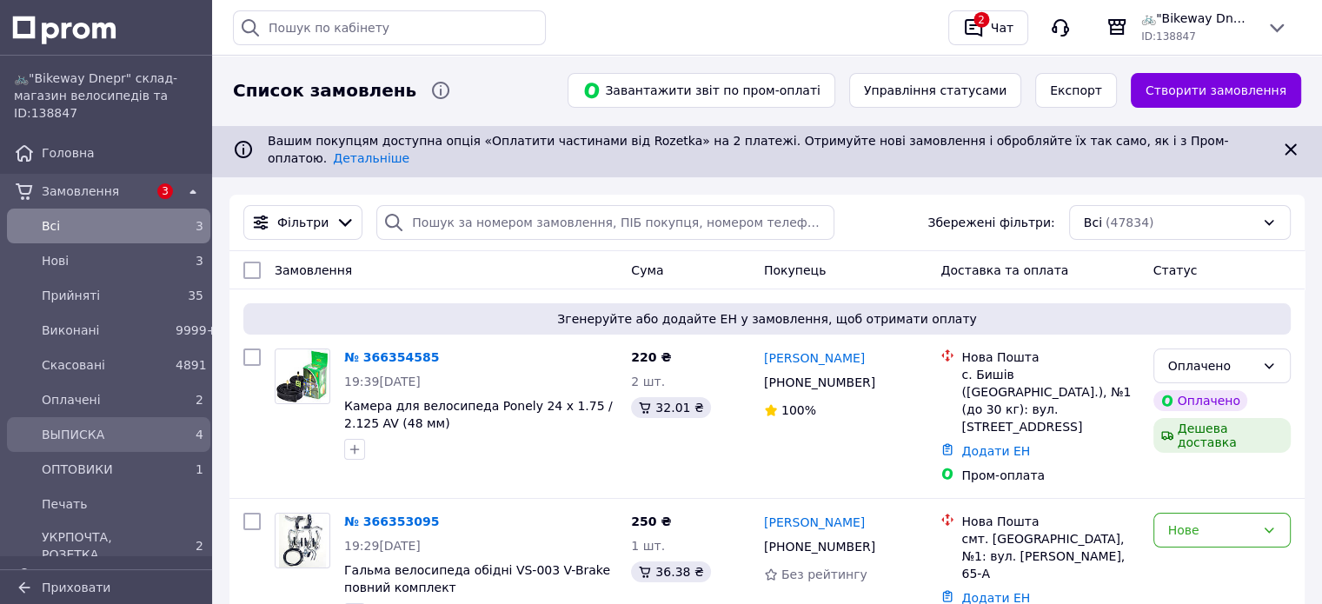
click at [54, 437] on span "ВЫПИСКА" at bounding box center [105, 434] width 127 height 17
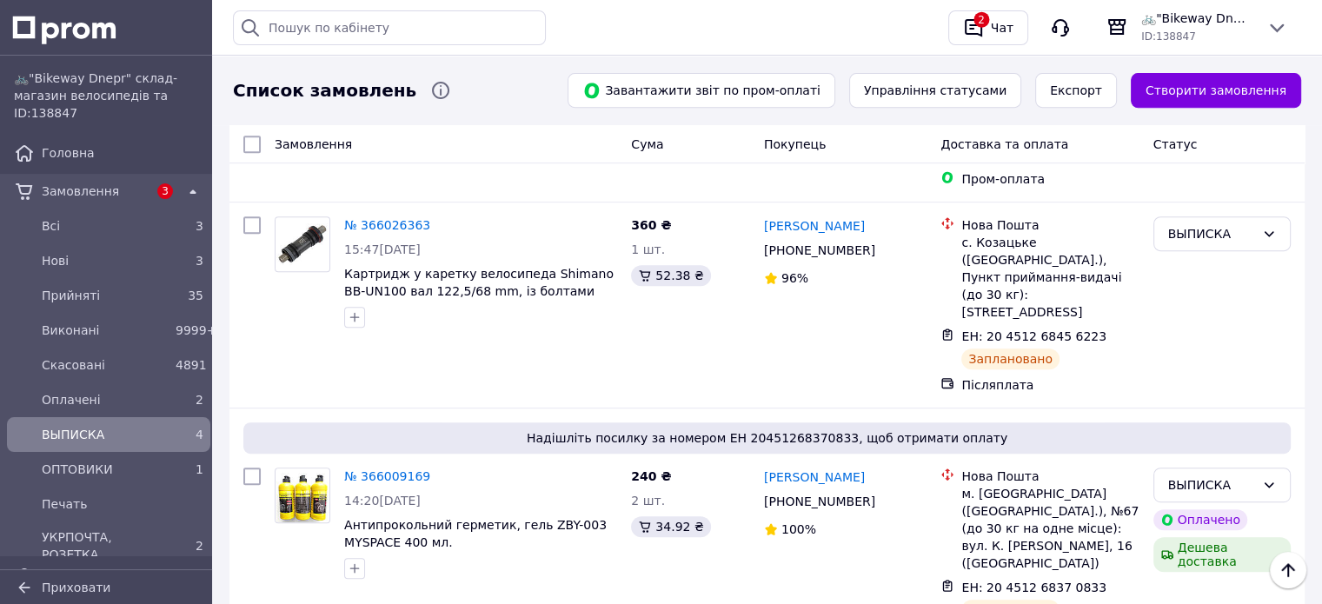
scroll to position [726, 0]
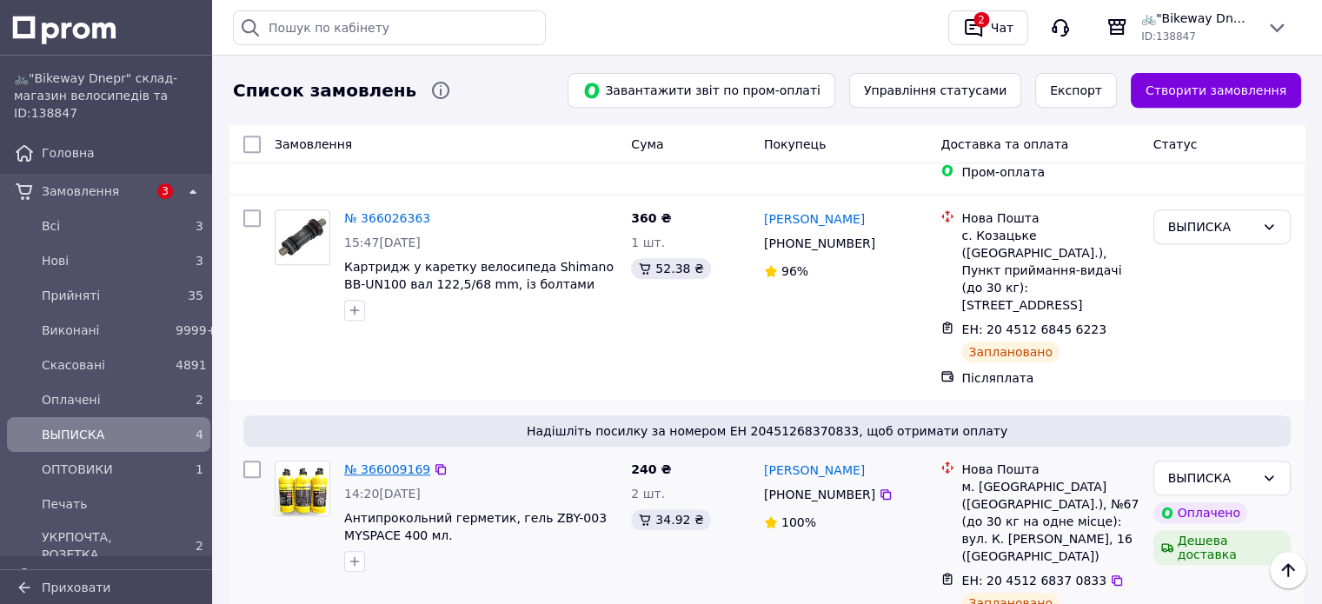
click at [396, 462] on link "№ 366009169" at bounding box center [387, 469] width 86 height 14
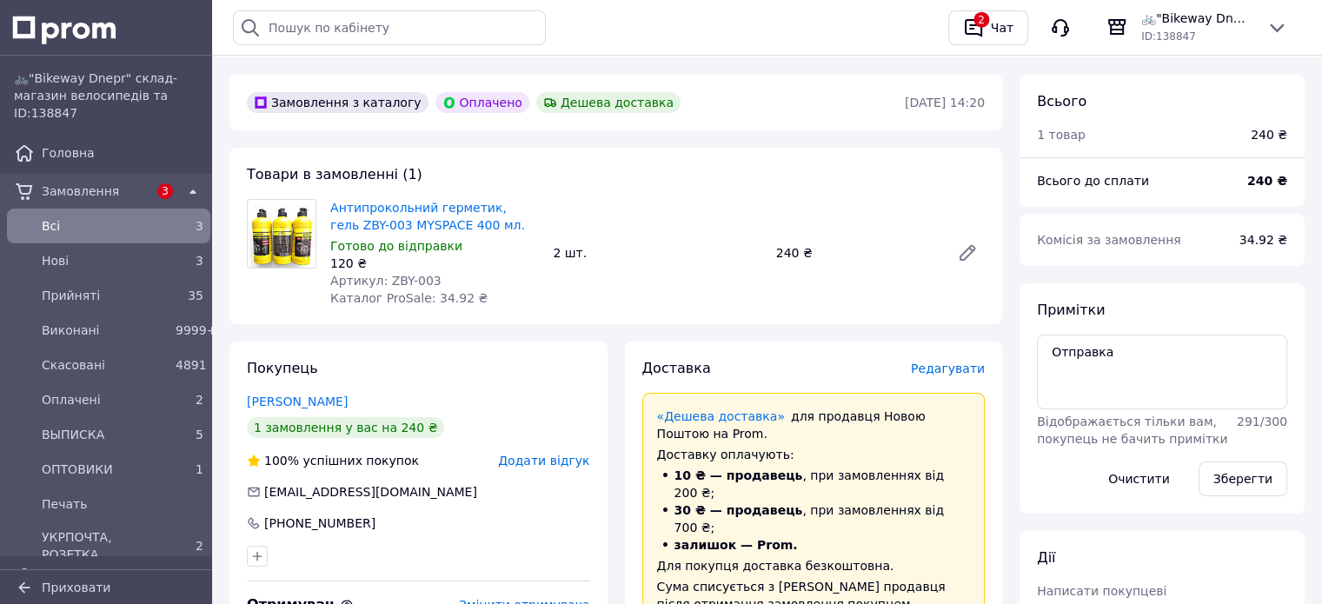
scroll to position [261, 0]
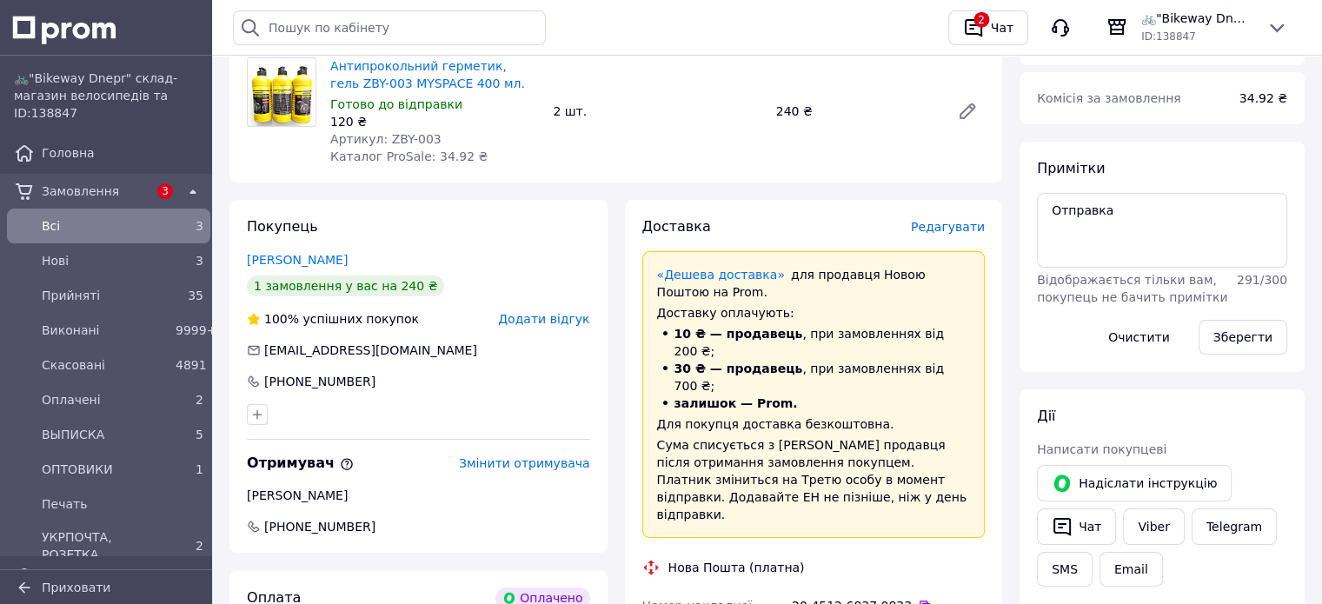
click at [869, 597] on div "20 4512 6837 0833" at bounding box center [888, 605] width 193 height 17
copy div "0833"
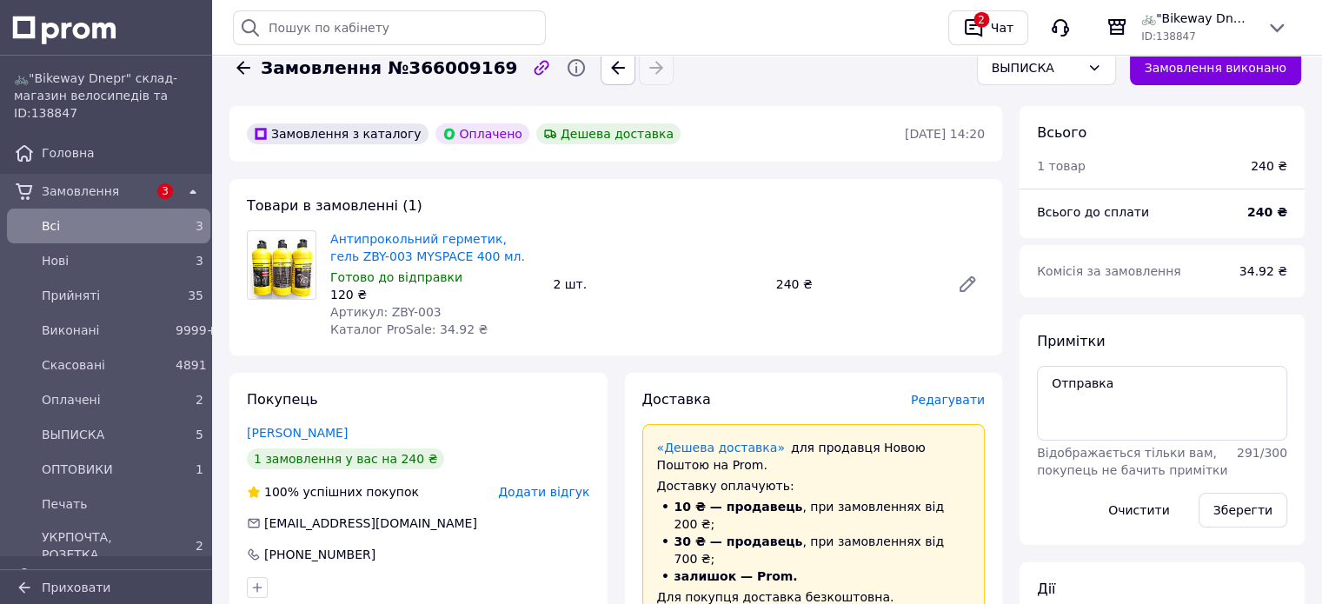
scroll to position [0, 0]
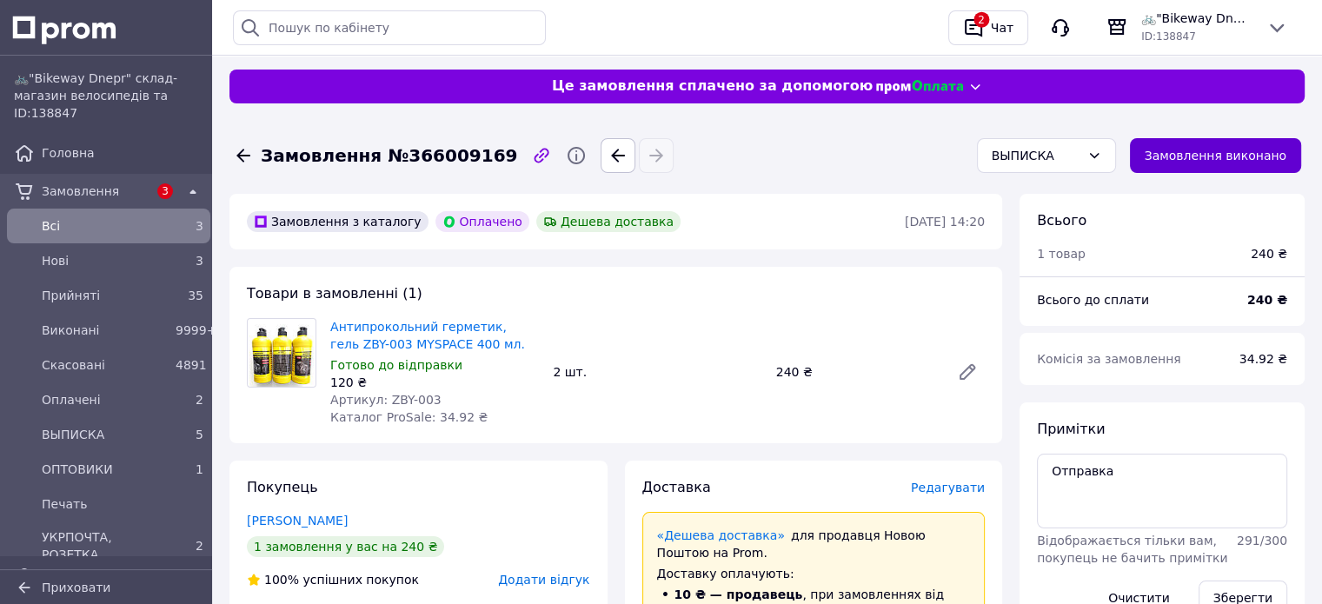
click at [1206, 158] on button "Замовлення виконано" at bounding box center [1216, 155] width 172 height 35
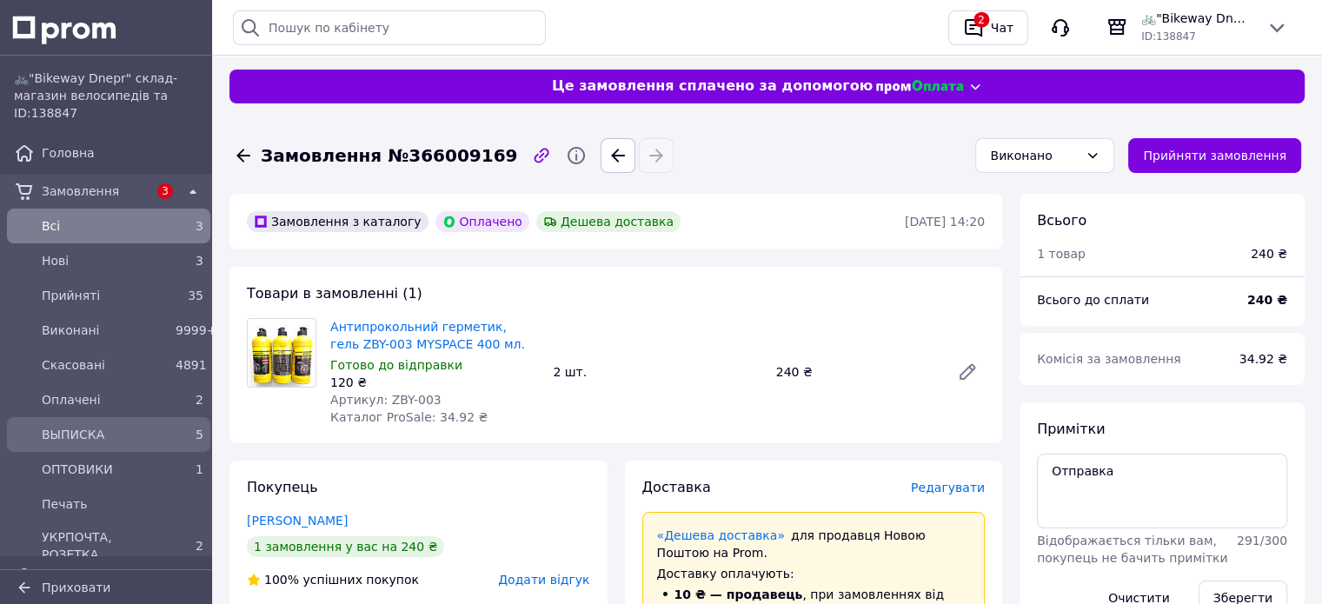
click at [100, 434] on span "ВЫПИСКА" at bounding box center [105, 434] width 127 height 17
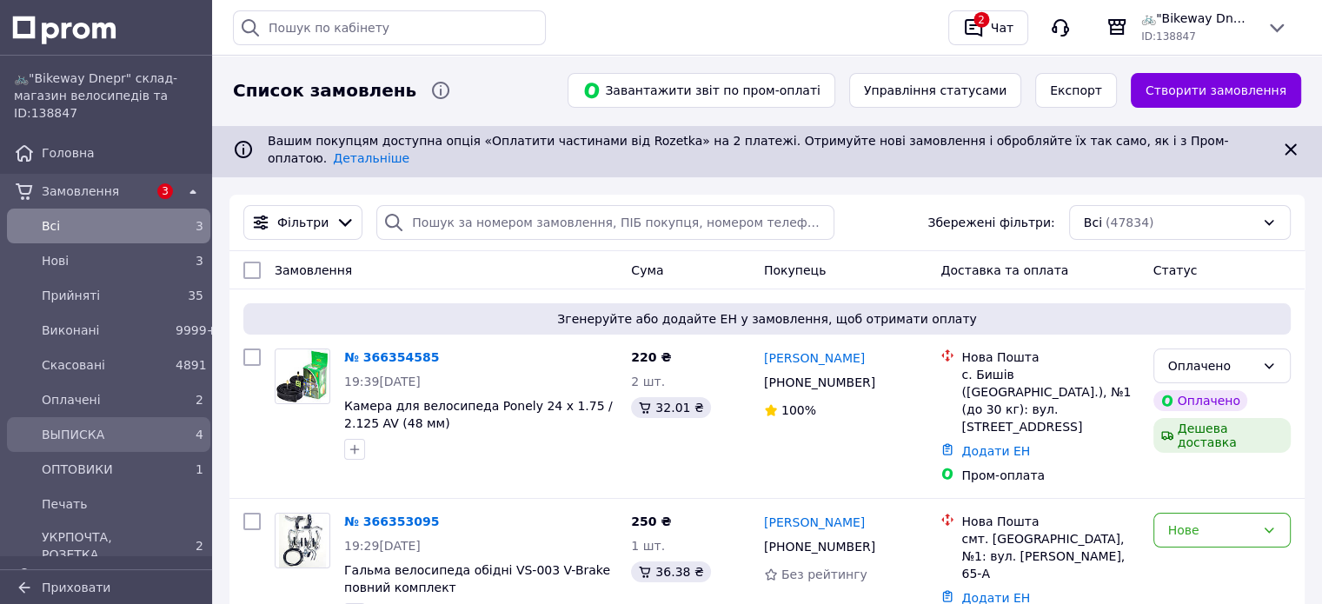
click at [100, 434] on span "ВЫПИСКА" at bounding box center [105, 434] width 127 height 17
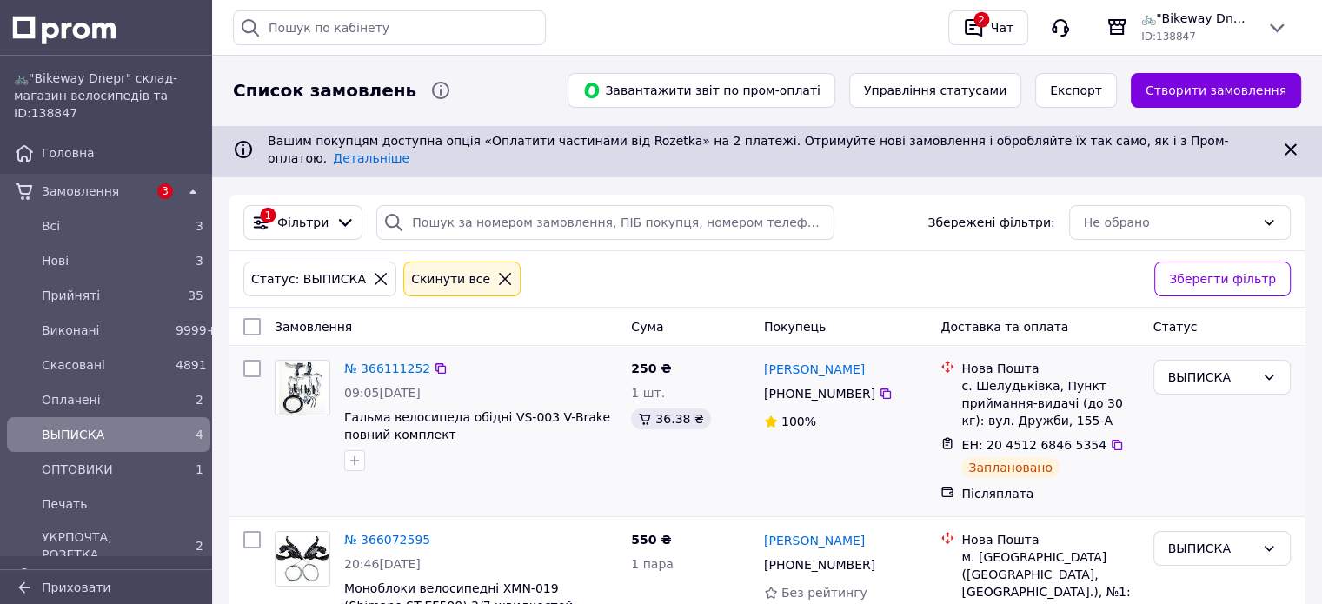
click at [398, 358] on div "№ 366111252" at bounding box center [387, 368] width 90 height 21
click at [406, 361] on link "№ 366111252" at bounding box center [387, 368] width 86 height 14
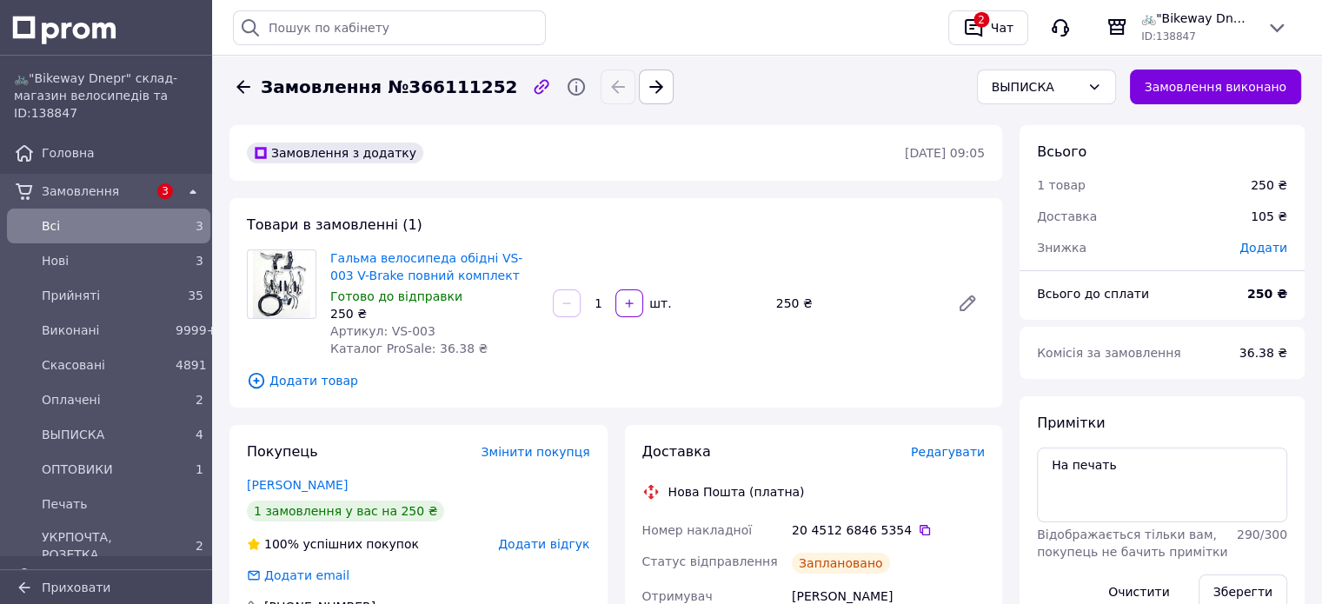
click at [883, 533] on div "20 4512 6846 5354" at bounding box center [888, 529] width 193 height 17
copy div "5354"
click at [1237, 77] on button "Замовлення виконано" at bounding box center [1216, 87] width 172 height 35
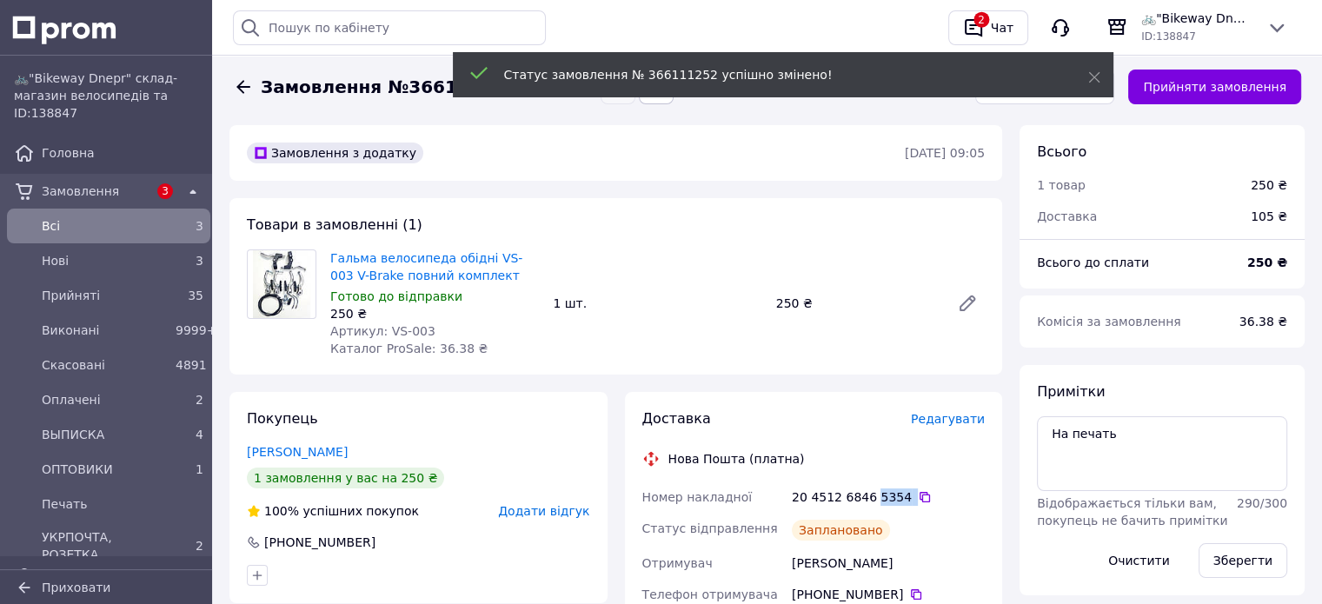
click at [241, 86] on icon at bounding box center [243, 86] width 14 height 13
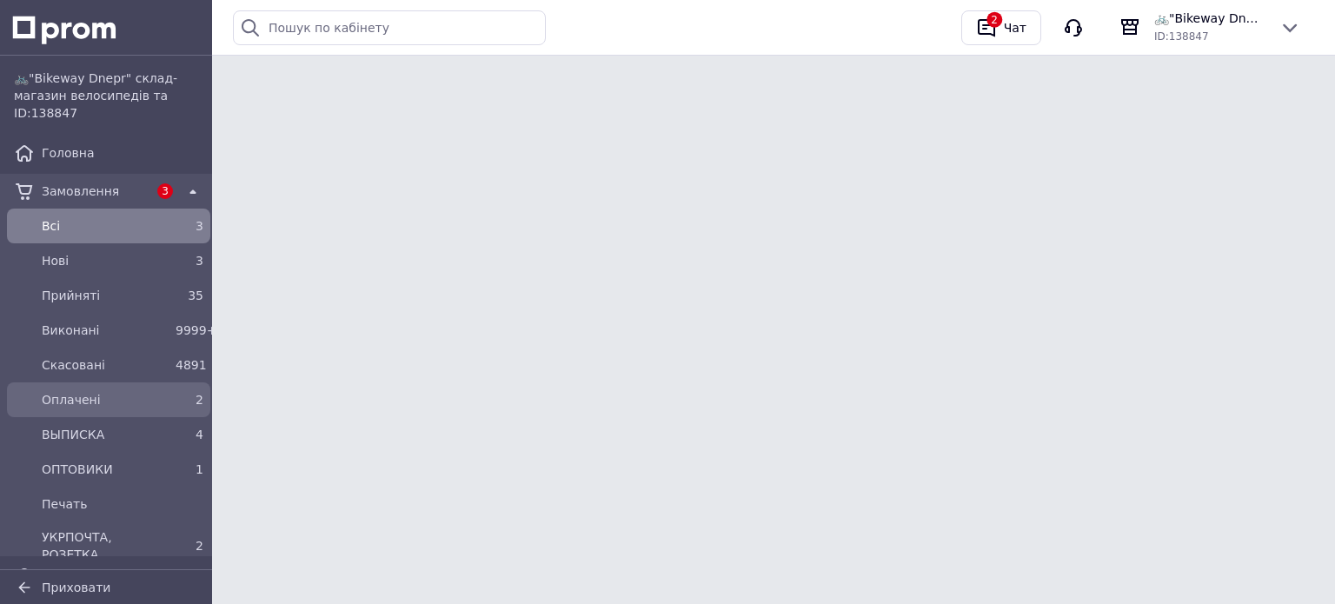
click at [70, 400] on span "Оплачені" at bounding box center [105, 399] width 127 height 17
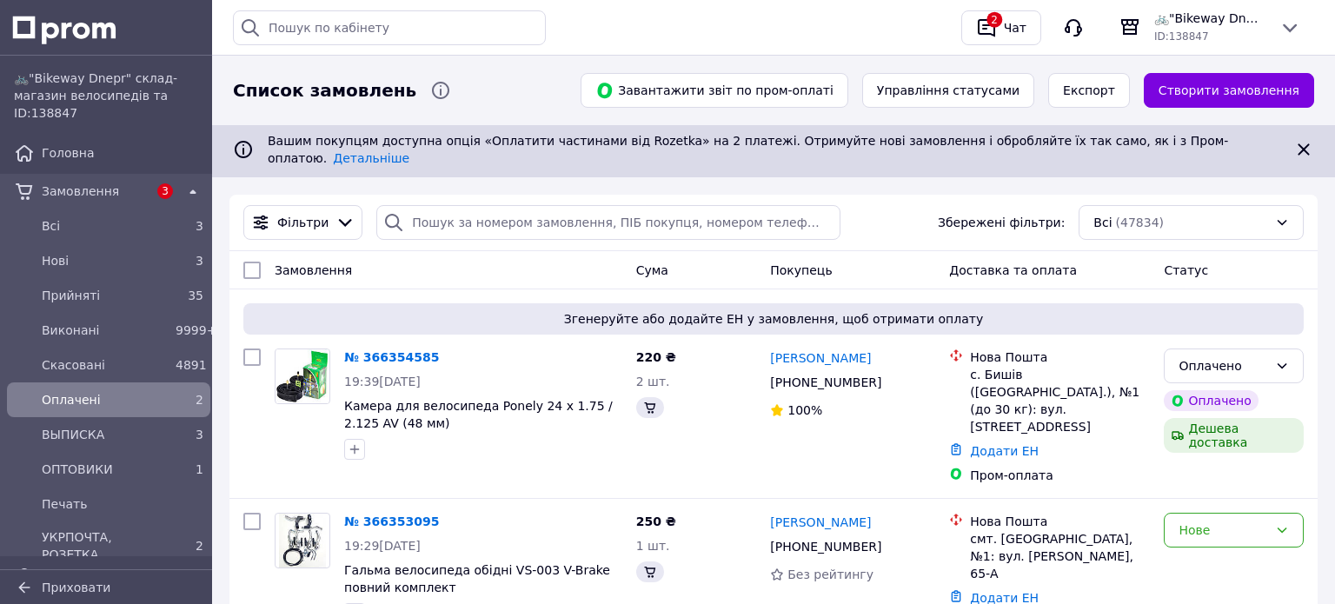
click at [70, 400] on span "Оплачені" at bounding box center [105, 399] width 127 height 17
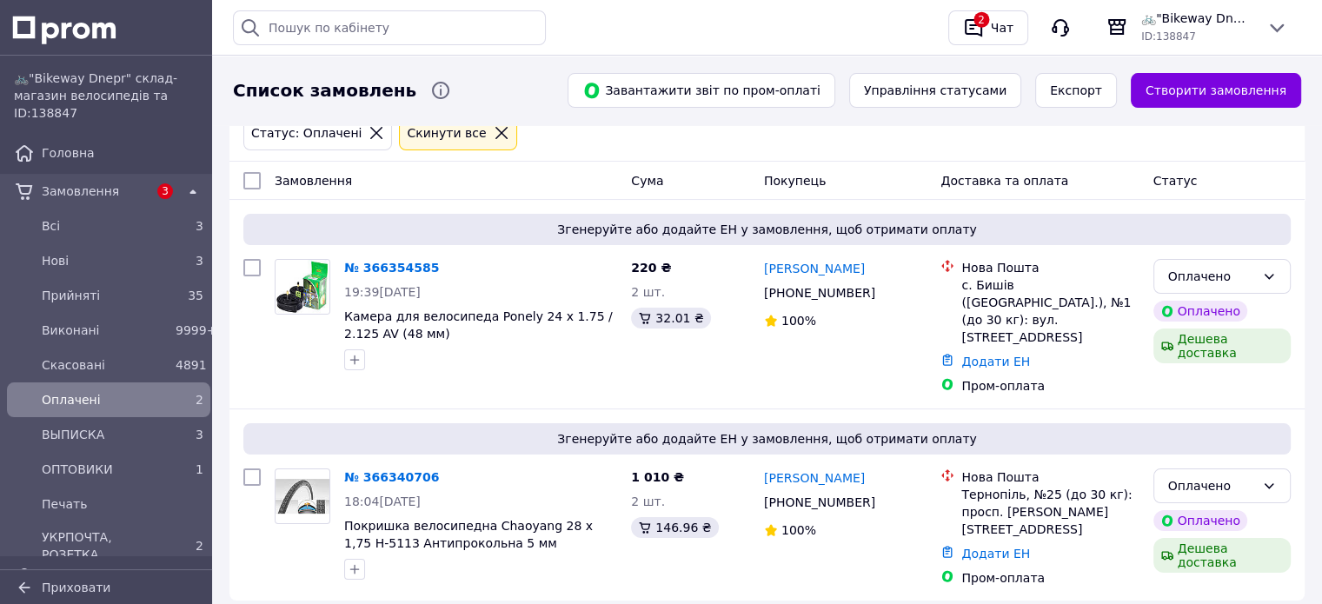
scroll to position [149, 0]
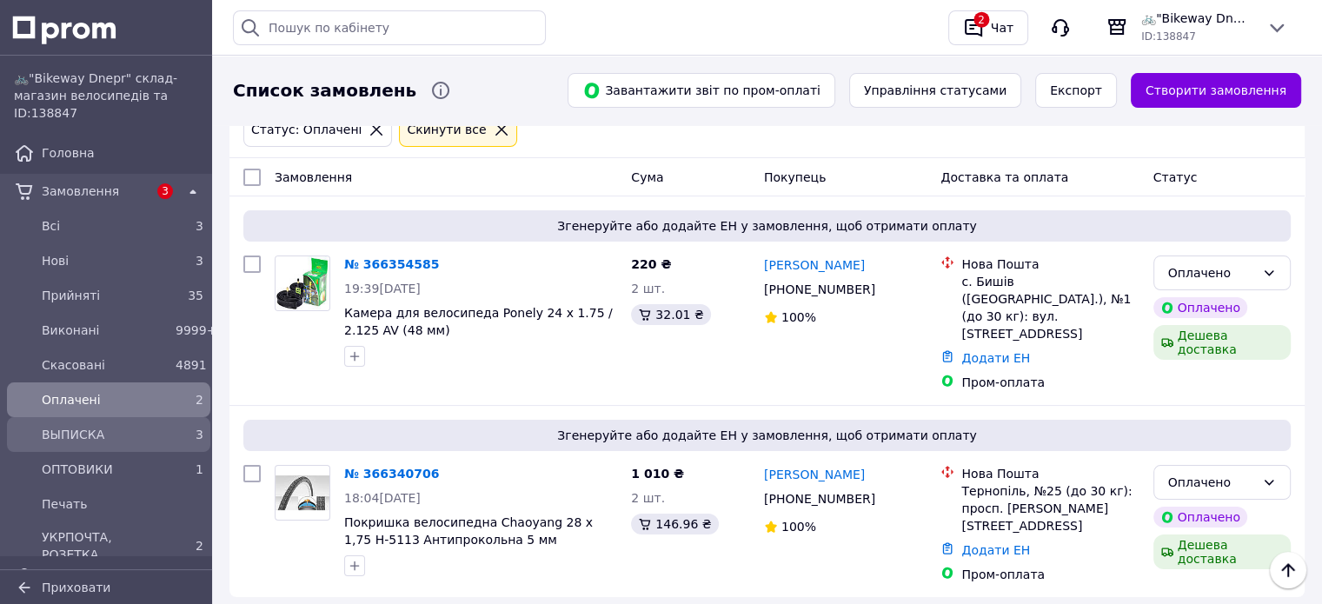
click at [99, 441] on span "ВЫПИСКА" at bounding box center [105, 434] width 127 height 17
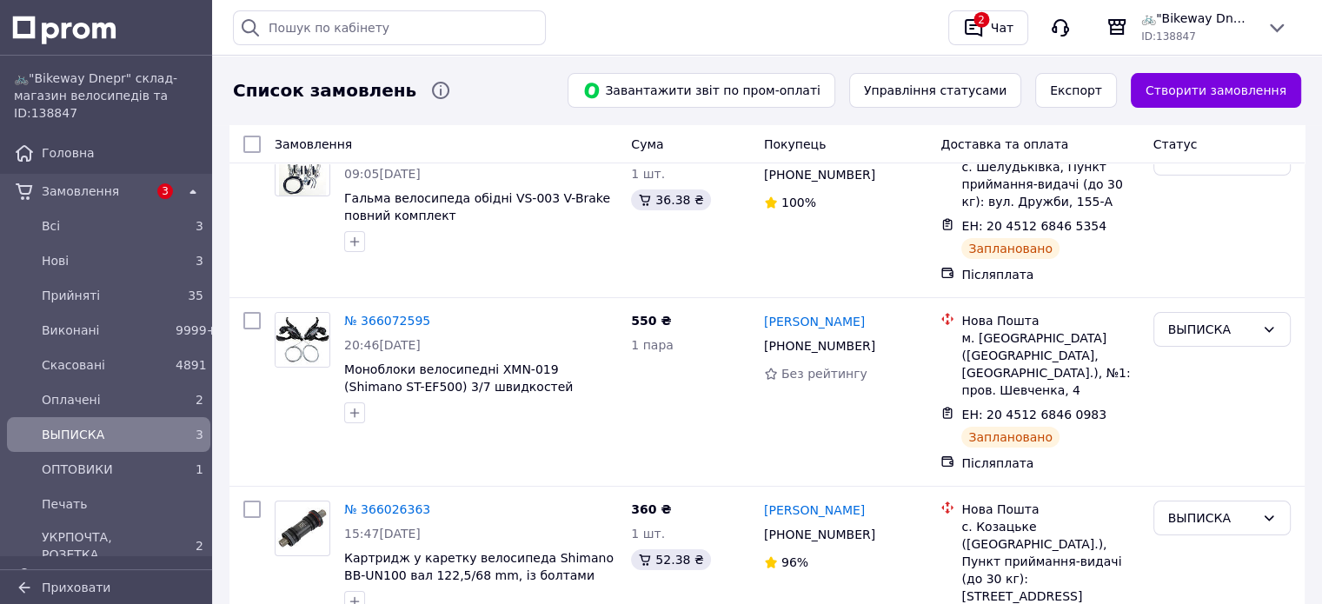
scroll to position [261, 0]
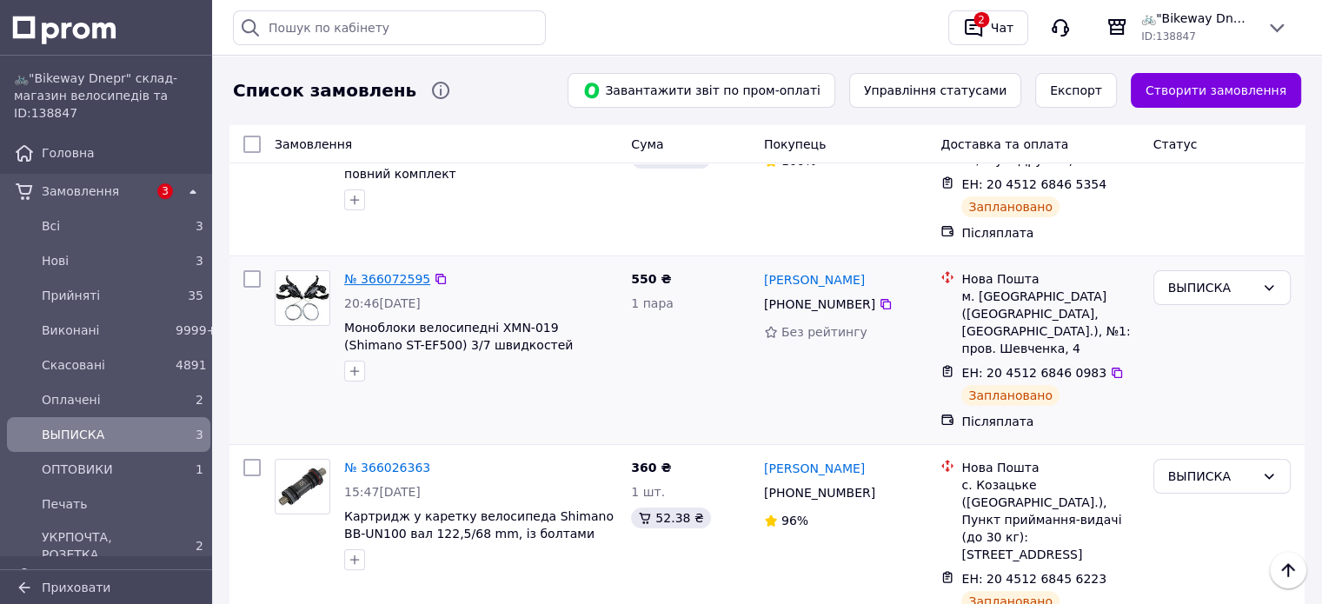
click at [391, 272] on link "№ 366072595" at bounding box center [387, 279] width 86 height 14
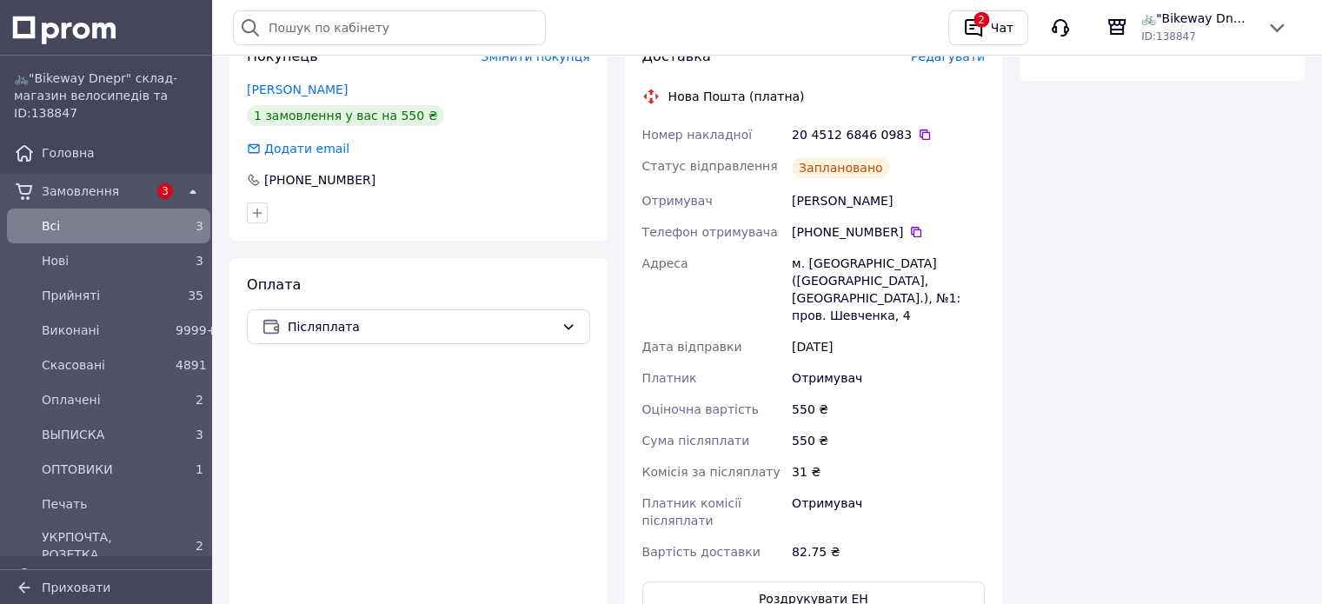
scroll to position [434, 0]
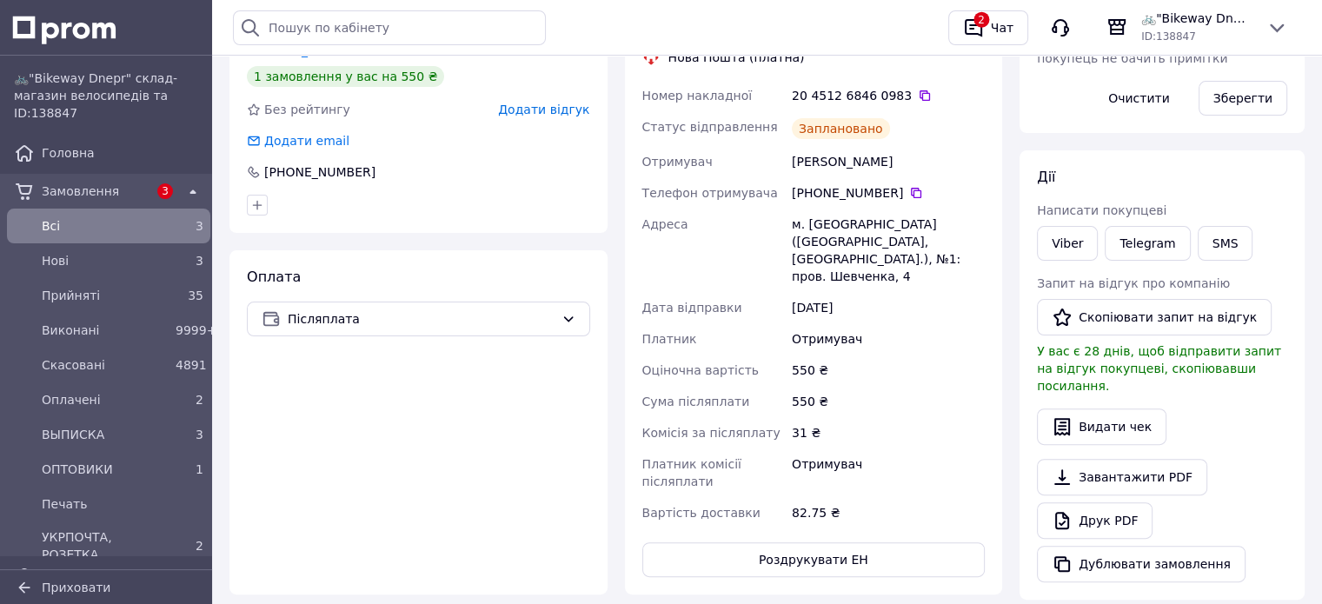
click at [877, 87] on div "20 4512 6846 0983" at bounding box center [888, 95] width 193 height 17
copy div "0983"
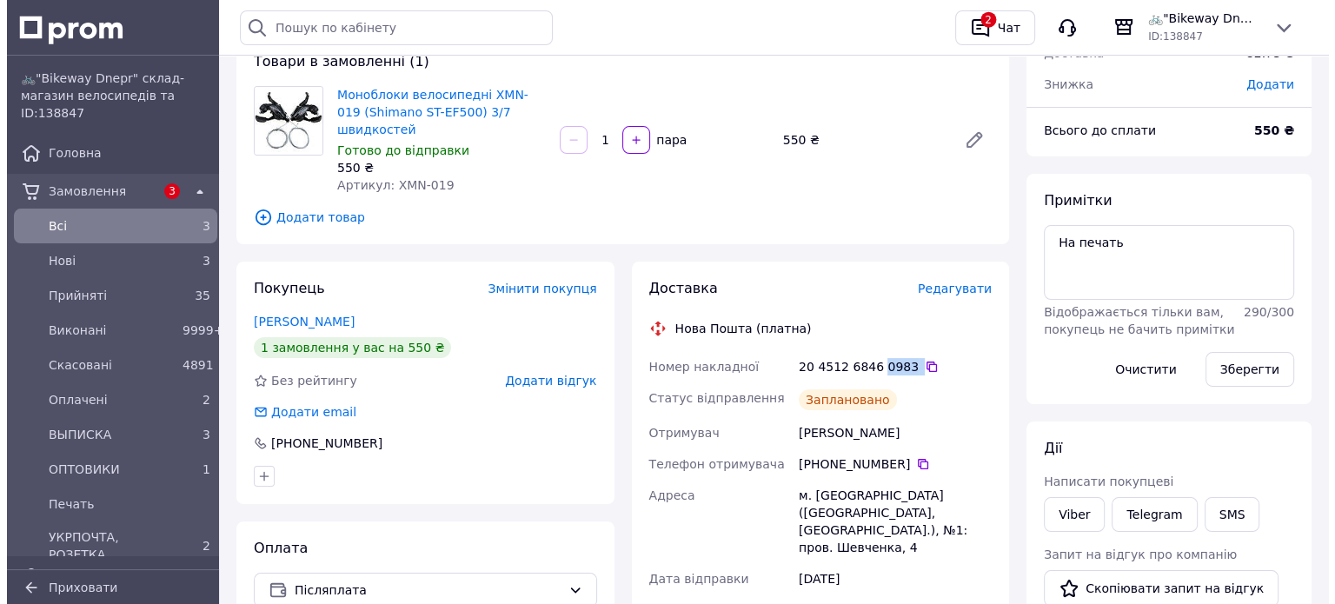
scroll to position [0, 0]
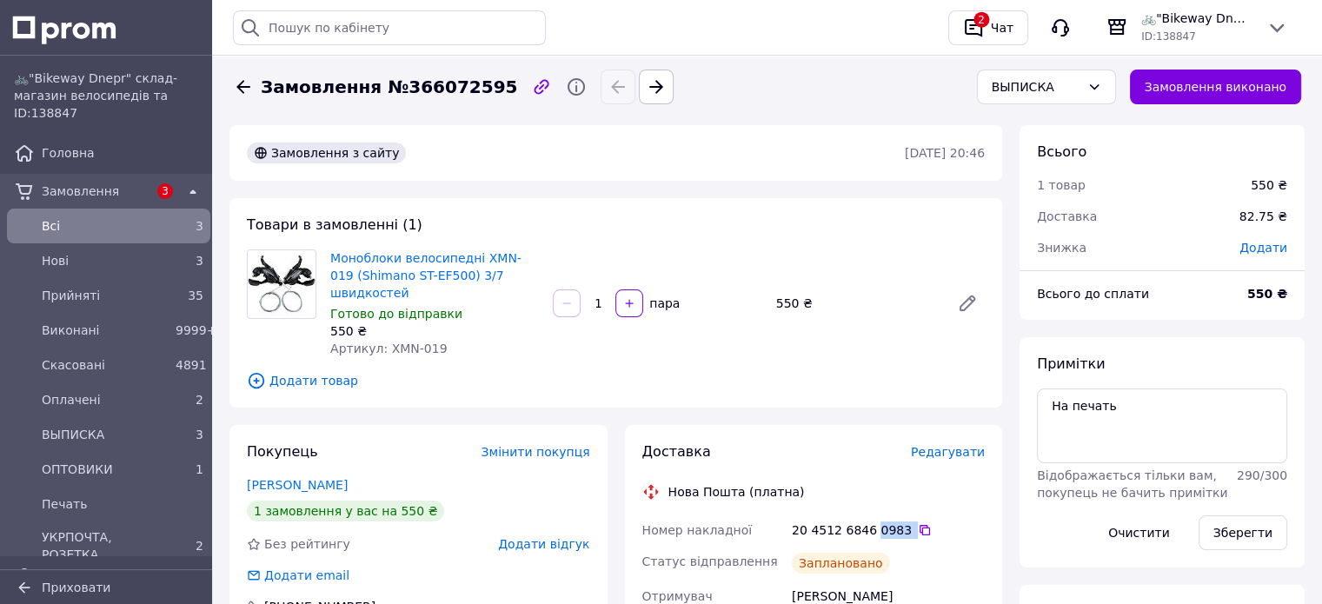
copy div "0983"
drag, startPoint x: 1231, startPoint y: 90, endPoint x: 1216, endPoint y: 90, distance: 15.7
click at [1232, 90] on button "Замовлення виконано" at bounding box center [1216, 87] width 172 height 35
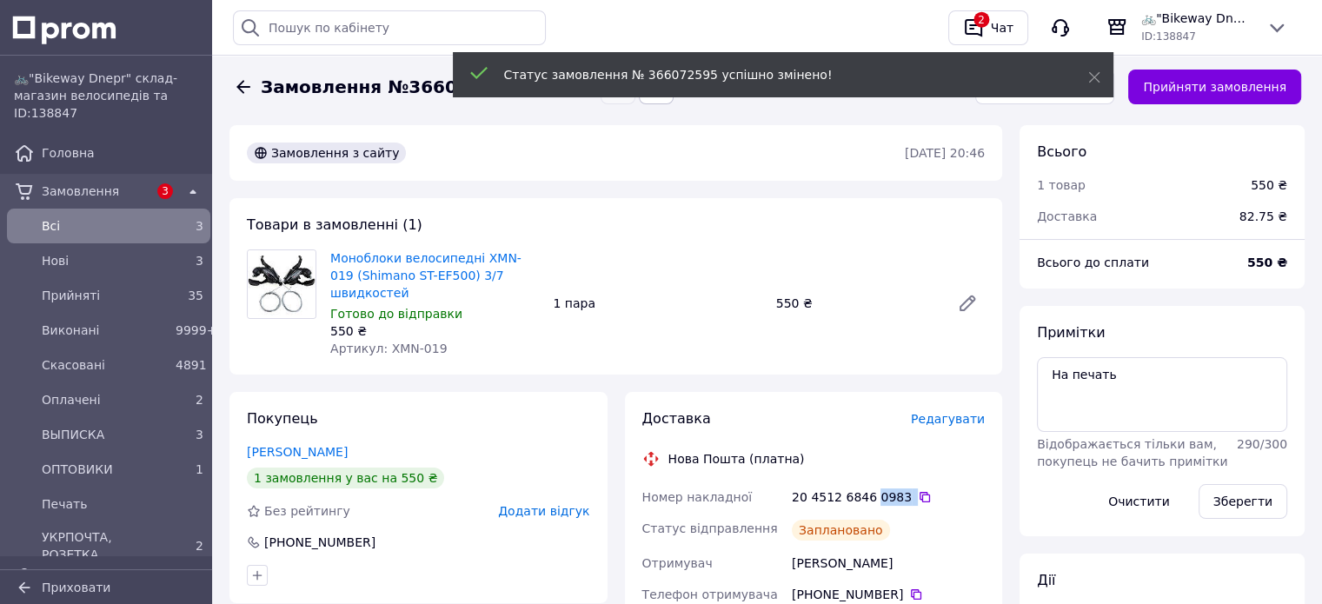
click at [243, 86] on icon at bounding box center [243, 86] width 14 height 13
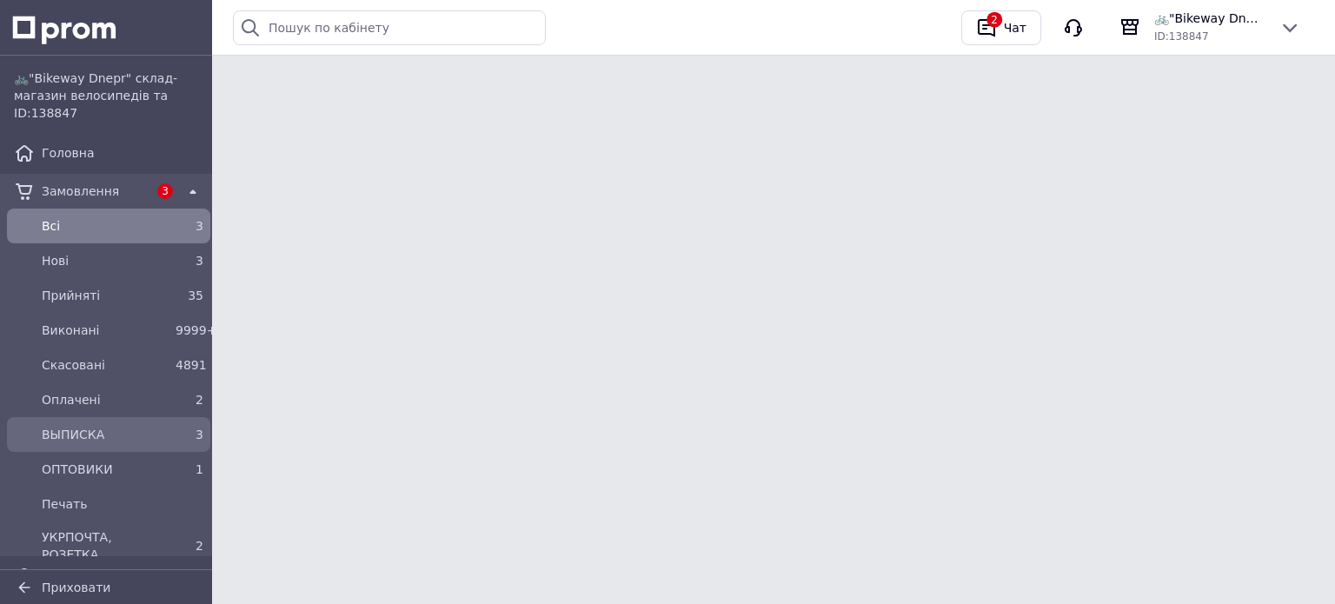
click at [94, 428] on span "ВЫПИСКА" at bounding box center [105, 434] width 127 height 17
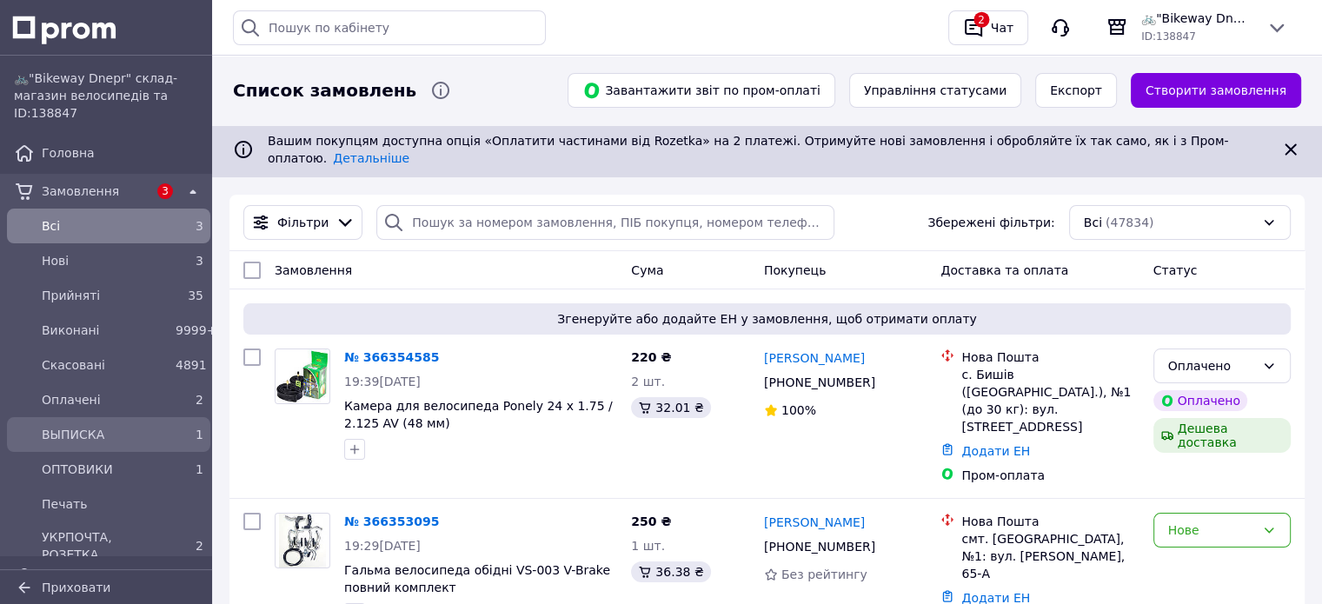
click at [84, 437] on span "ВЫПИСКА" at bounding box center [105, 434] width 127 height 17
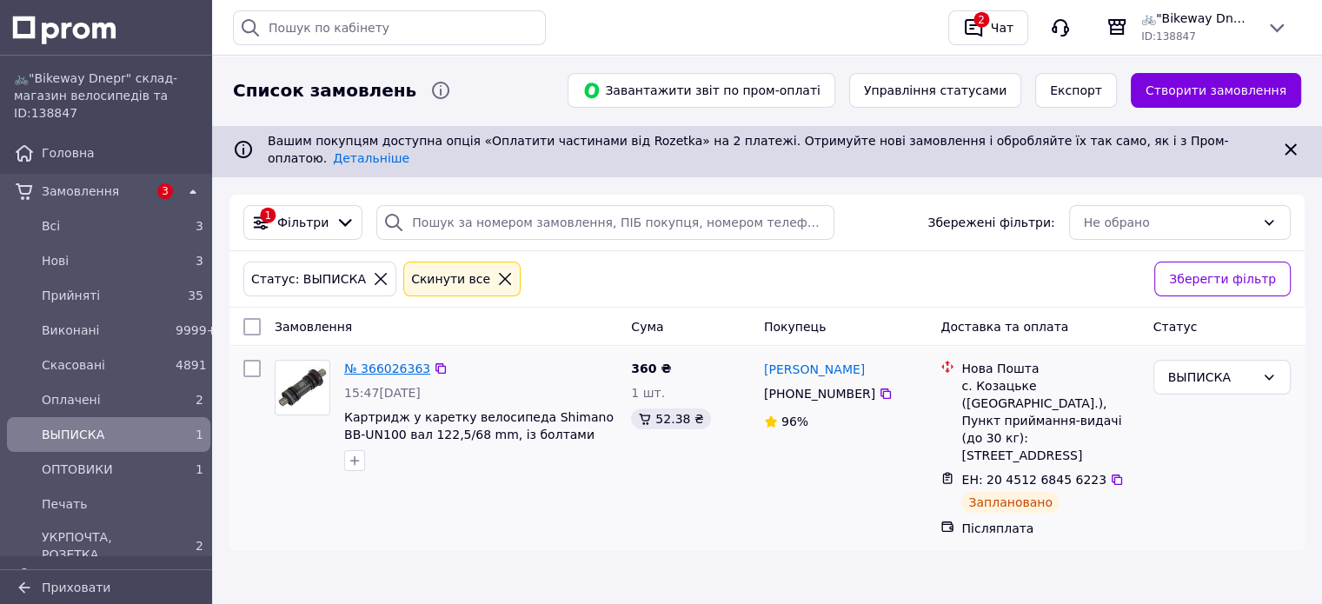
click at [386, 361] on link "№ 366026363" at bounding box center [387, 368] width 86 height 14
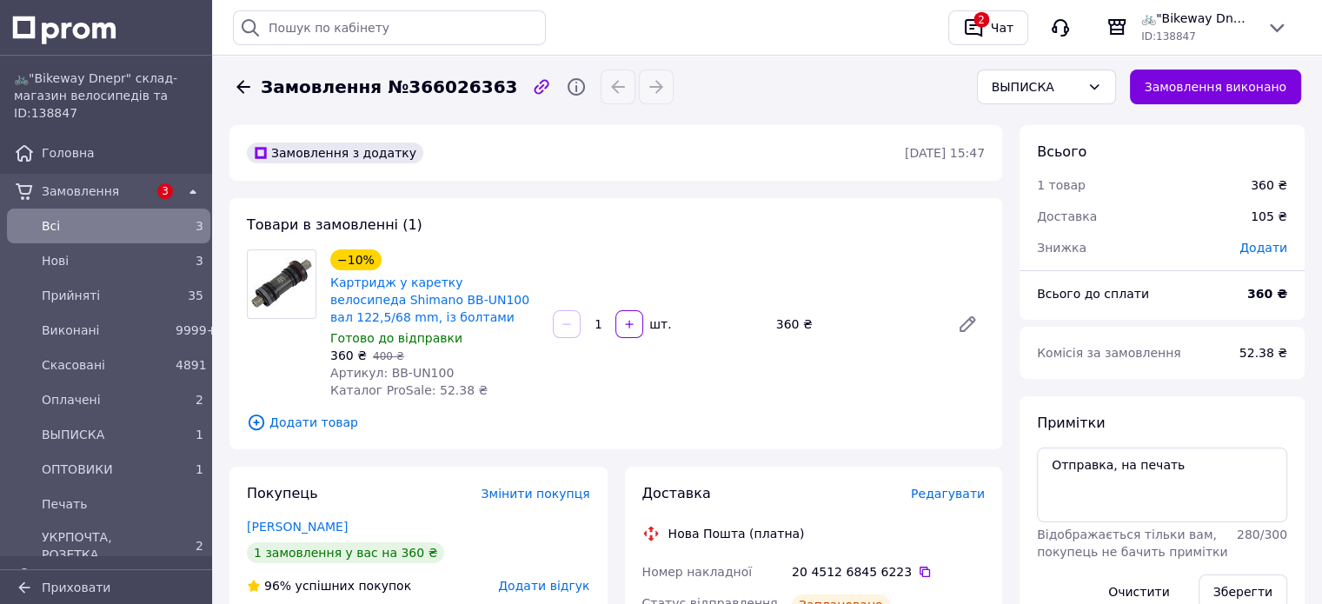
click at [877, 570] on div "20 4512 6845 6223" at bounding box center [888, 571] width 193 height 17
copy div "6223"
click at [1253, 90] on button "Замовлення виконано" at bounding box center [1216, 87] width 172 height 35
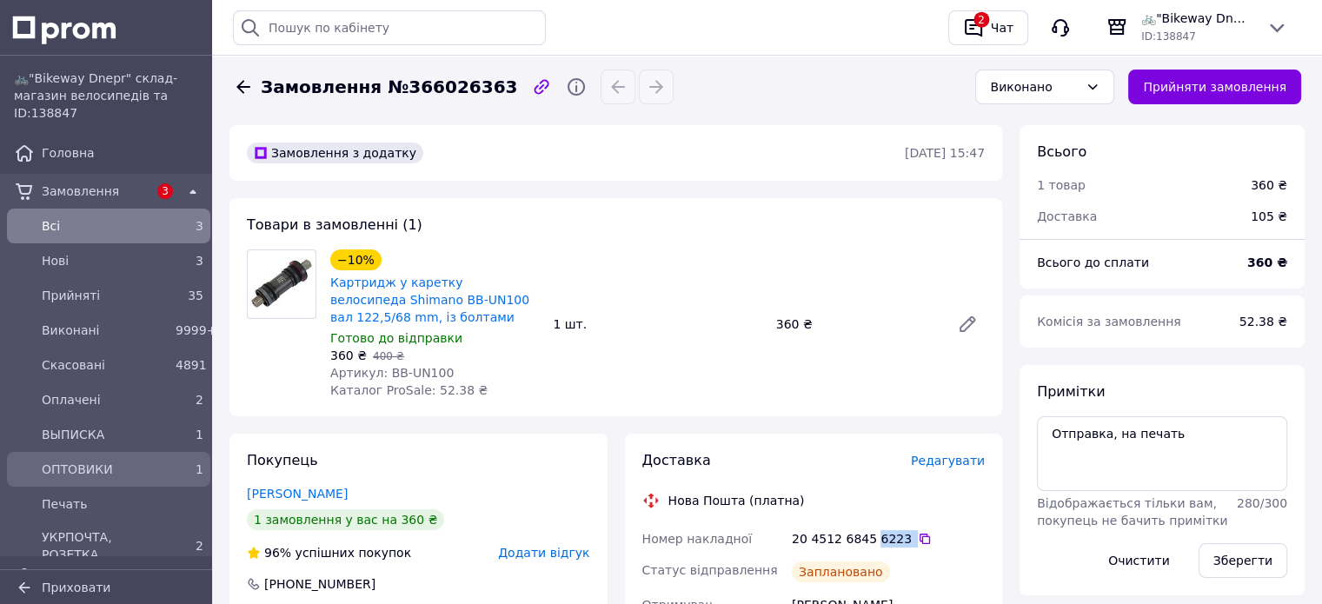
click at [87, 466] on span "ОПТОВИКИ" at bounding box center [105, 469] width 127 height 17
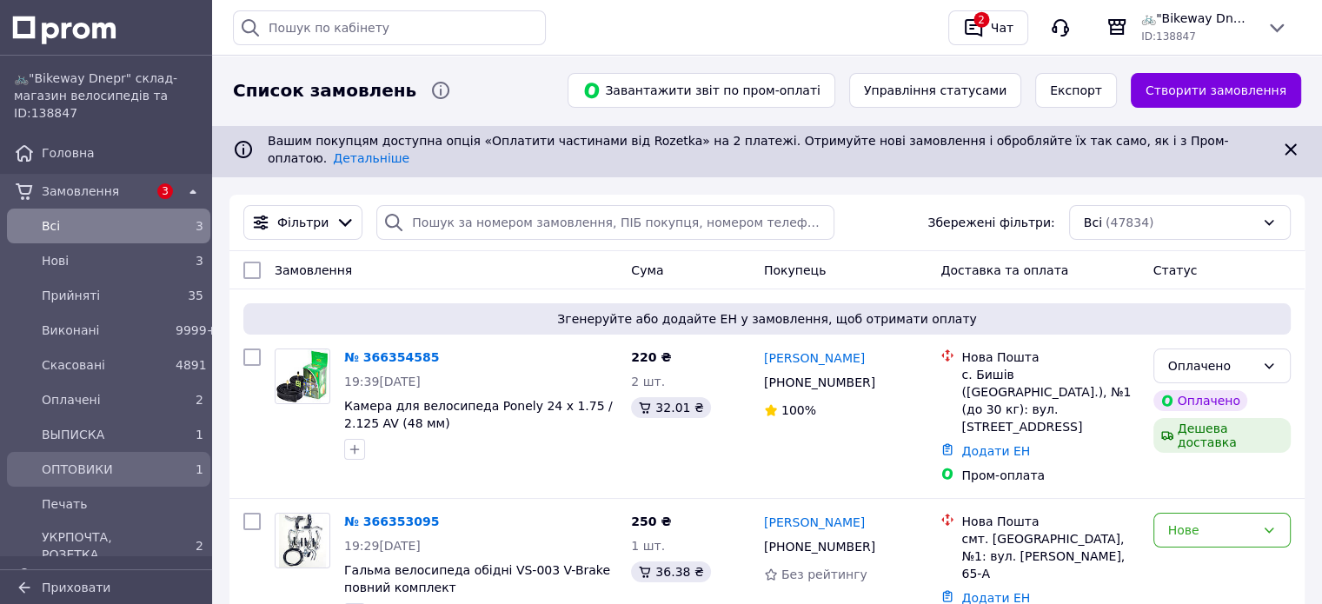
click at [87, 461] on span "ОПТОВИКИ" at bounding box center [105, 469] width 127 height 17
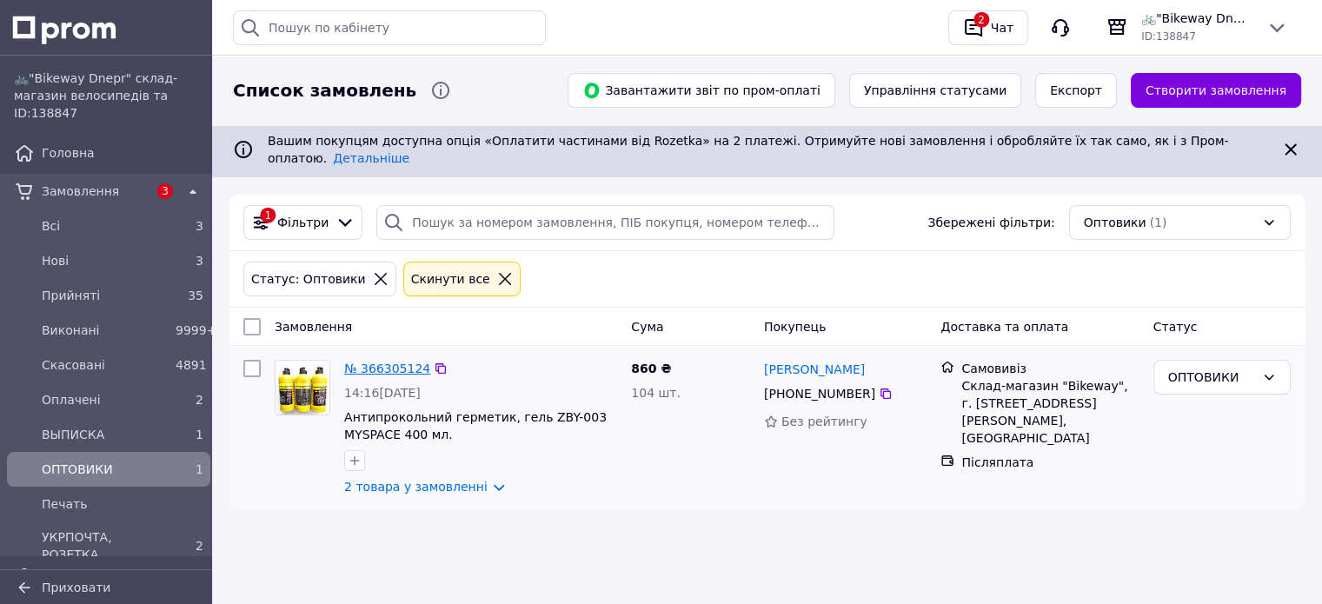
click at [359, 361] on link "№ 366305124" at bounding box center [387, 368] width 86 height 14
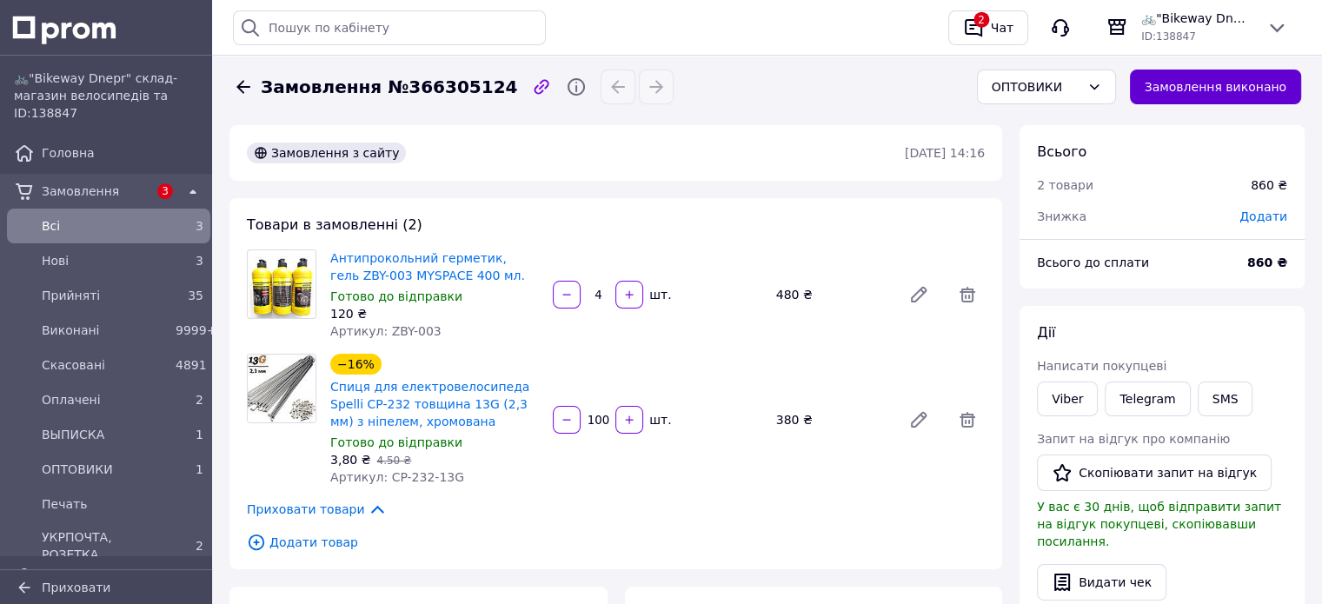
click at [1210, 83] on button "Замовлення виконано" at bounding box center [1216, 87] width 172 height 35
